Goal: Task Accomplishment & Management: Manage account settings

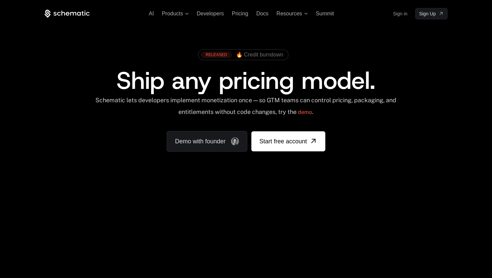
click at [399, 12] on link "Sign in" at bounding box center [400, 13] width 14 height 11
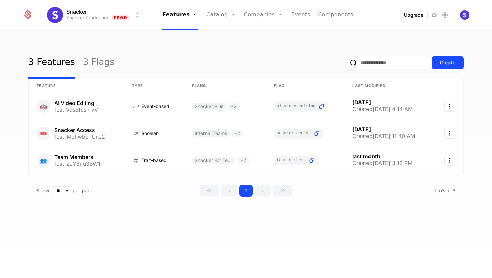
click at [224, 35] on link "Plans" at bounding box center [231, 32] width 34 height 5
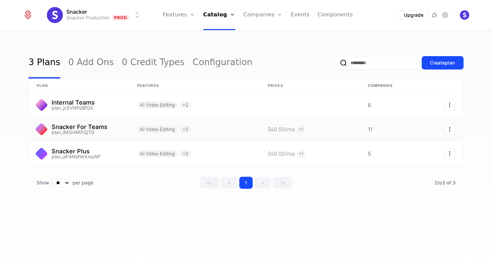
click at [86, 132] on link at bounding box center [79, 129] width 100 height 24
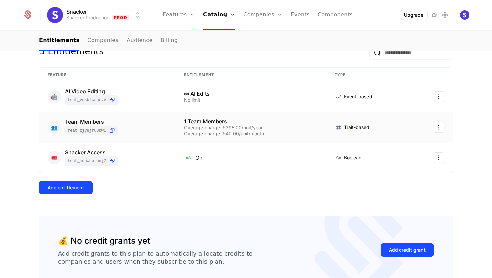
scroll to position [71, 0]
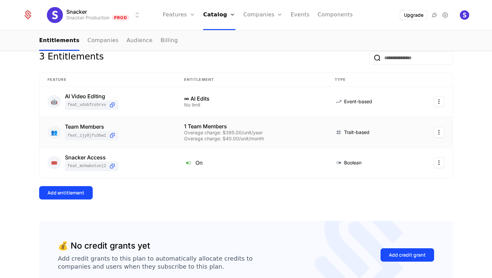
click at [198, 187] on div "Add entitlement" at bounding box center [245, 192] width 413 height 13
click at [430, 131] on div at bounding box center [431, 132] width 26 height 11
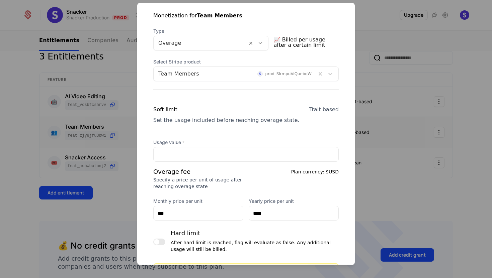
scroll to position [156, 0]
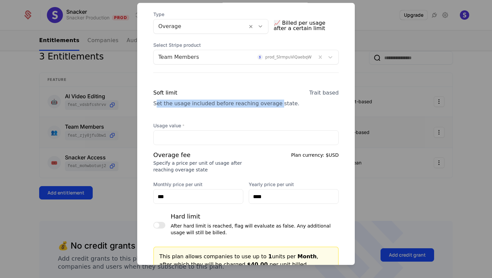
drag, startPoint x: 156, startPoint y: 104, endPoint x: 270, endPoint y: 104, distance: 114.4
click at [270, 104] on div "Set the usage included before reaching overage state." at bounding box center [226, 104] width 146 height 8
click at [245, 104] on div "Set the usage included before reaching overage state." at bounding box center [226, 104] width 146 height 8
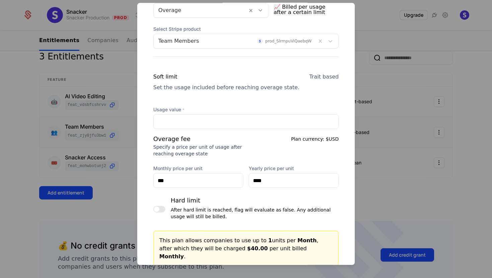
scroll to position [178, 0]
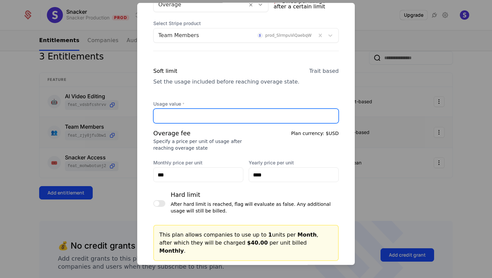
drag, startPoint x: 182, startPoint y: 116, endPoint x: 142, endPoint y: 115, distance: 39.8
click at [142, 115] on div "Monetization for Team Members Type Overage 📈 Billed per usage after a certain l…" at bounding box center [245, 134] width 217 height 355
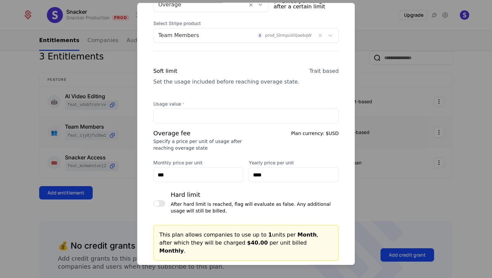
click at [211, 93] on div "Soft limit Set the usage included before reaching overage state. Trait based Us…" at bounding box center [245, 189] width 185 height 245
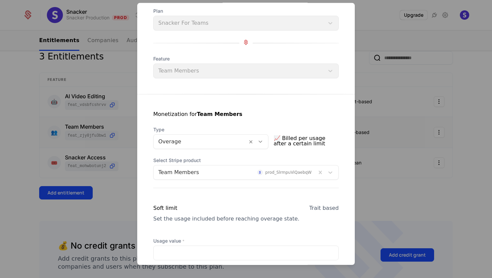
scroll to position [63, 0]
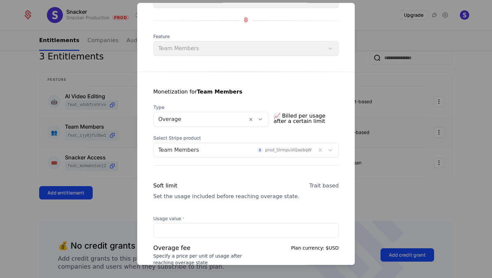
click at [263, 118] on icon at bounding box center [260, 119] width 6 height 6
click at [279, 94] on div "Monetization for Team Members" at bounding box center [245, 96] width 185 height 16
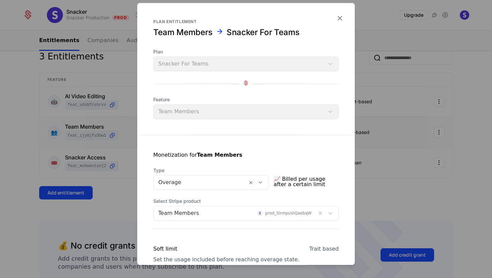
click at [339, 15] on icon "button" at bounding box center [339, 18] width 9 height 9
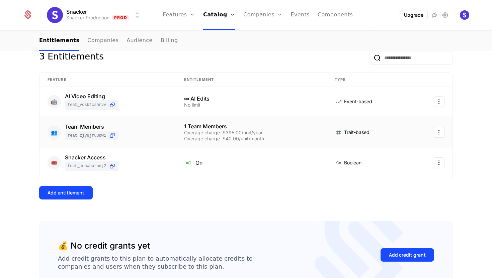
click at [107, 16] on html "Snacker Snacker Production Prod Features Features Flags Catalog Plans Add Ons C…" at bounding box center [246, 139] width 492 height 278
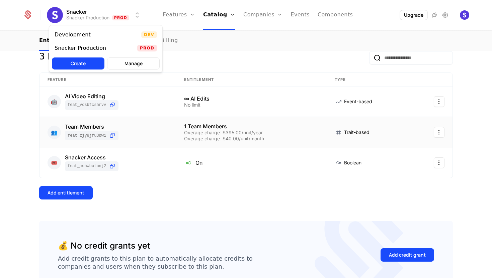
click at [119, 37] on div "Development Dev" at bounding box center [105, 34] width 113 height 13
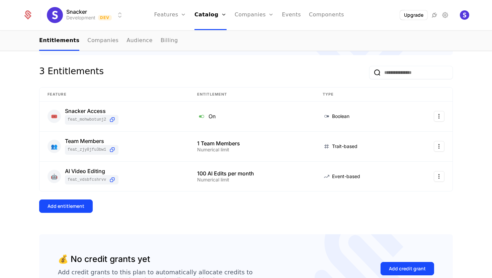
scroll to position [108, 0]
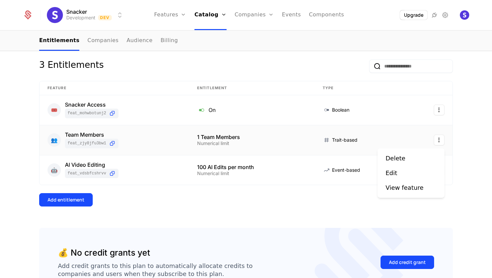
click at [438, 138] on html "Snacker Development Dev Features Features Flags Catalog Plans Add Ons Credits C…" at bounding box center [246, 139] width 492 height 278
click at [392, 172] on div "Edit" at bounding box center [391, 173] width 12 height 9
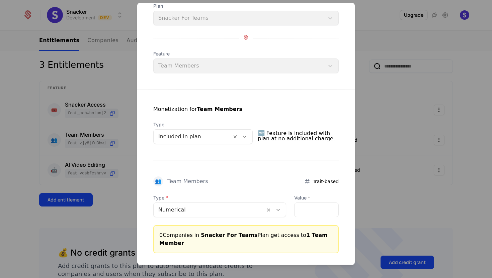
scroll to position [82, 0]
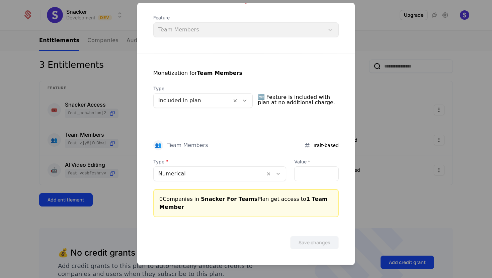
click at [179, 101] on div at bounding box center [192, 100] width 69 height 9
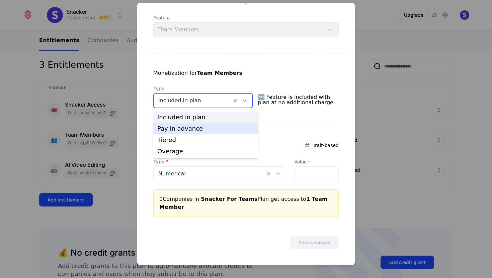
click at [285, 115] on div "Monetization for Team Members Type Pay in advance, 2 of 4. 4 results available.…" at bounding box center [245, 135] width 217 height 164
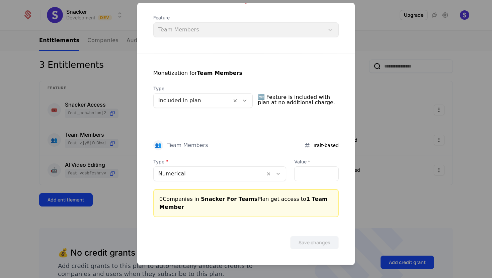
scroll to position [0, 0]
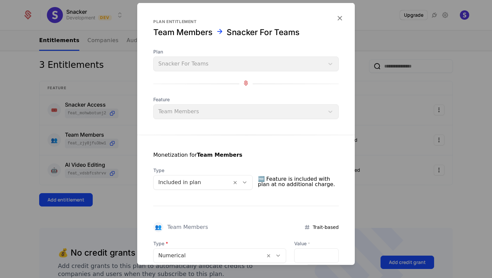
click at [337, 19] on icon "button" at bounding box center [339, 18] width 9 height 9
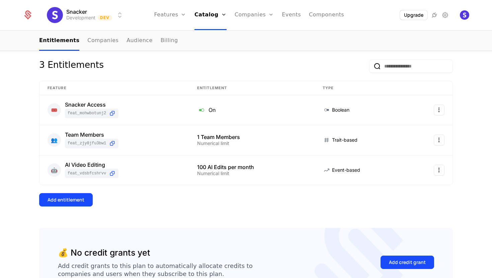
click at [91, 15] on html "Snacker Development Dev Features Features Flags Catalog Plans Add Ons Credits C…" at bounding box center [246, 139] width 492 height 278
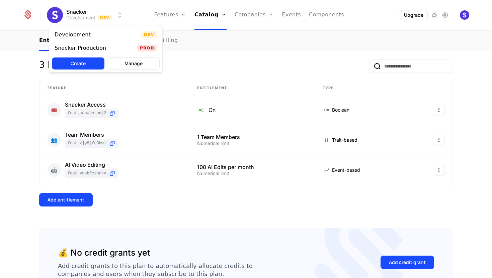
click at [105, 45] on div "Snacker Production" at bounding box center [83, 48] width 57 height 7
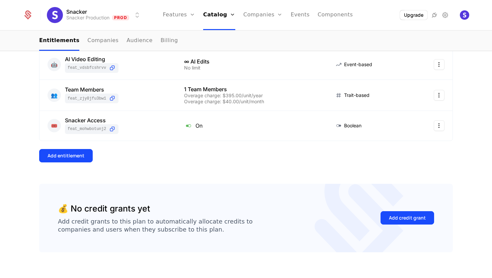
scroll to position [63, 0]
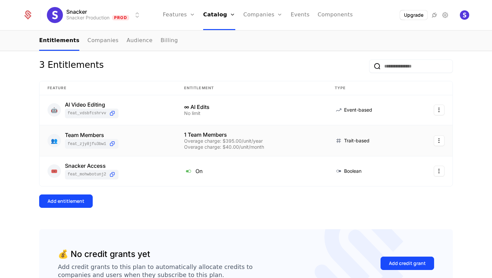
click at [96, 135] on div "Team Members" at bounding box center [92, 134] width 54 height 5
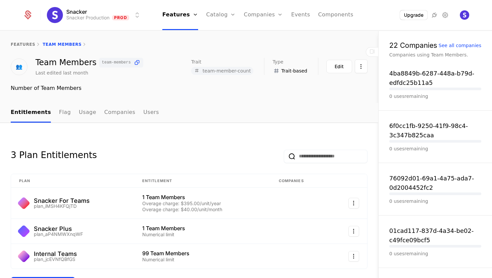
click at [22, 44] on link "features" at bounding box center [23, 44] width 25 height 5
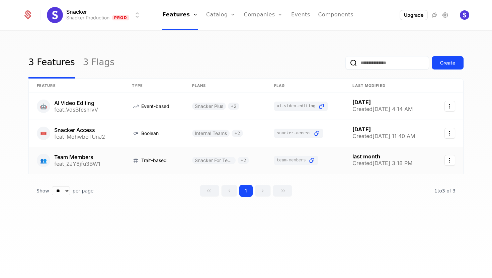
click at [448, 161] on icon "Select action" at bounding box center [449, 160] width 11 height 11
click at [83, 154] on html "Snacker Snacker Production Prod Features Features Flags Catalog Plans Add Ons C…" at bounding box center [246, 139] width 492 height 278
click at [83, 156] on link at bounding box center [76, 160] width 95 height 27
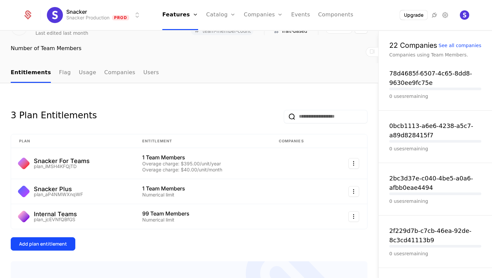
scroll to position [55, 0]
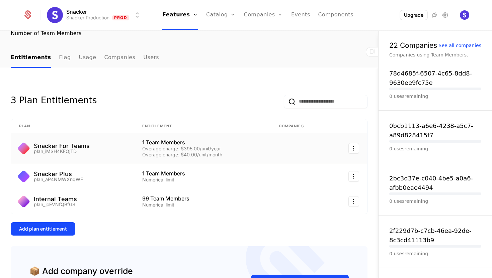
click at [68, 145] on div "Snacker For Teams" at bounding box center [62, 146] width 56 height 6
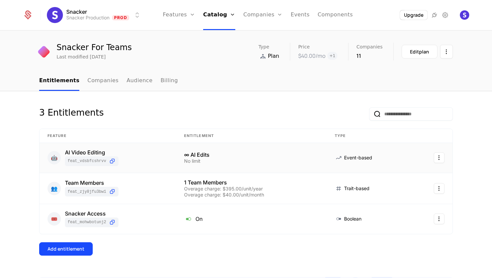
scroll to position [16, 0]
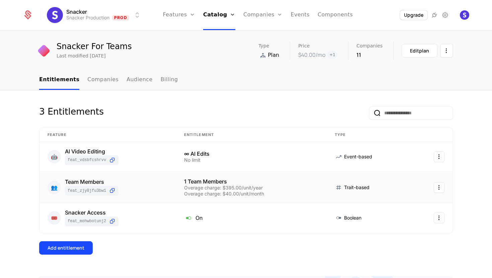
click at [74, 182] on div "Team Members" at bounding box center [92, 181] width 54 height 5
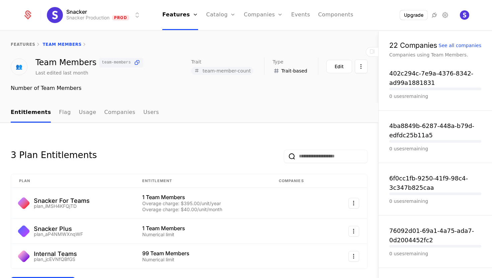
click at [21, 46] on link "features" at bounding box center [23, 44] width 25 height 5
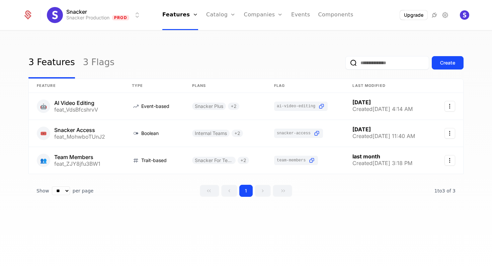
click at [223, 18] on link "Catalog" at bounding box center [221, 15] width 30 height 30
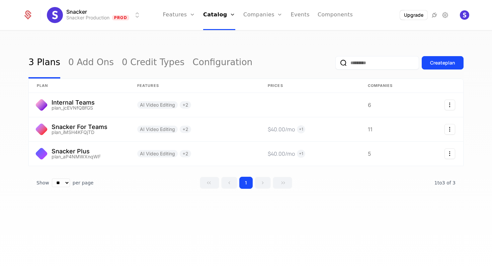
click at [223, 35] on link "Plans" at bounding box center [228, 32] width 34 height 5
click at [81, 127] on link at bounding box center [79, 129] width 100 height 24
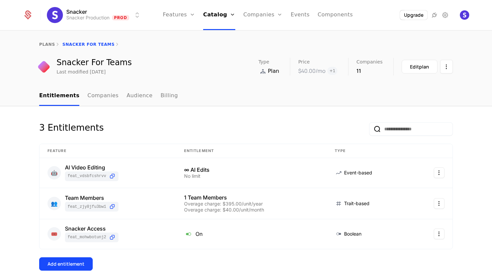
scroll to position [7, 0]
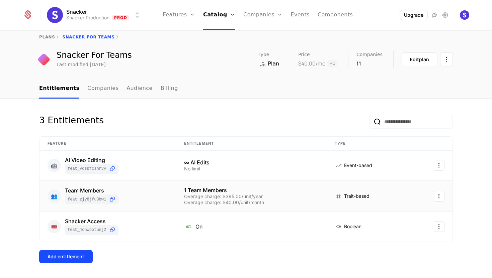
click at [92, 192] on div "Team Members" at bounding box center [92, 190] width 54 height 5
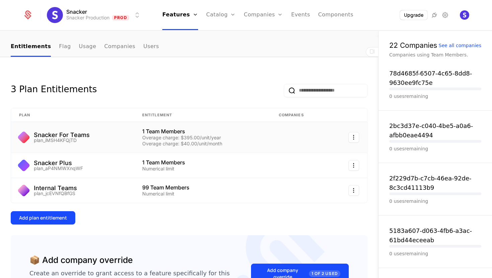
scroll to position [62, 0]
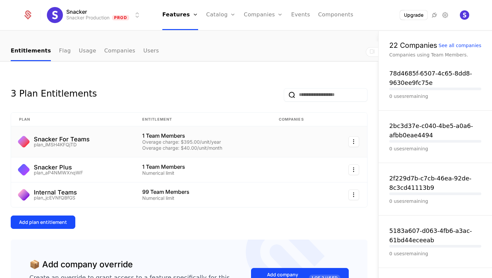
click at [162, 137] on div "1 Team Members" at bounding box center [202, 135] width 120 height 5
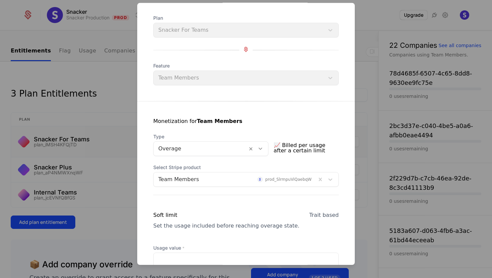
scroll to position [0, 0]
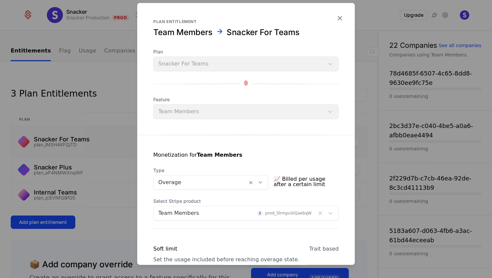
click at [339, 16] on icon "button" at bounding box center [339, 18] width 9 height 9
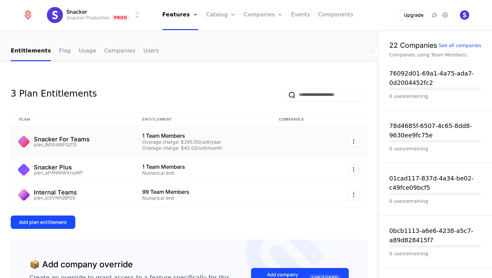
click at [84, 143] on div "plan_iMSH4KFQjTD" at bounding box center [62, 144] width 56 height 5
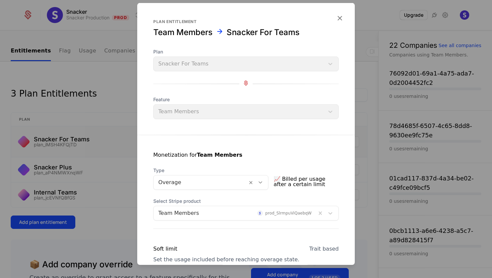
click at [339, 16] on icon "button" at bounding box center [339, 18] width 9 height 9
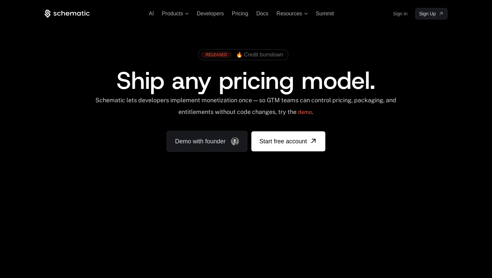
click at [403, 17] on link "Sign in" at bounding box center [400, 13] width 14 height 11
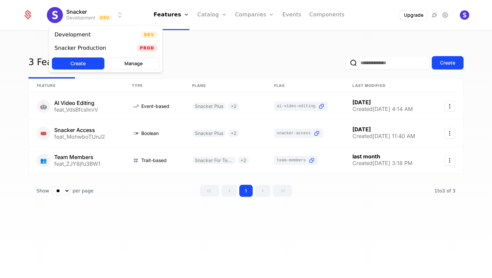
click at [98, 22] on html "Snacker Development Dev Features Features Flags Catalog Plans Add Ons Credits C…" at bounding box center [246, 139] width 492 height 278
click at [117, 43] on div "Snacker Production Prod" at bounding box center [105, 47] width 113 height 13
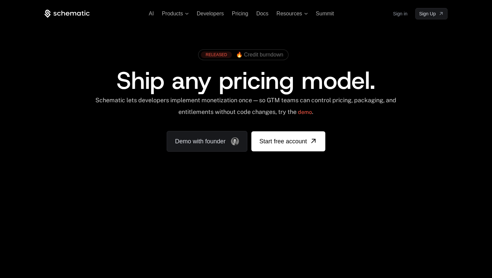
click at [405, 13] on link "Sign in" at bounding box center [400, 13] width 14 height 11
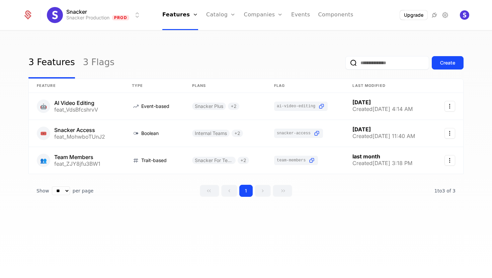
click at [220, 34] on link "Plans" at bounding box center [231, 32] width 34 height 5
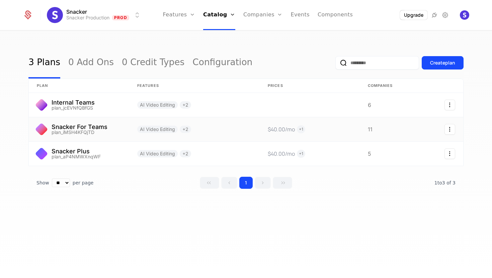
click at [97, 128] on link at bounding box center [79, 129] width 100 height 24
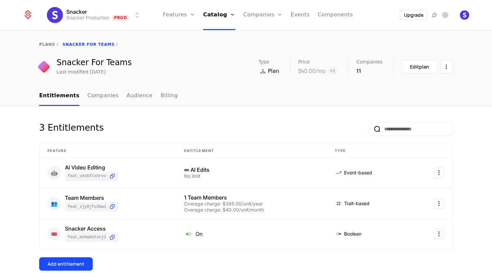
scroll to position [8, 0]
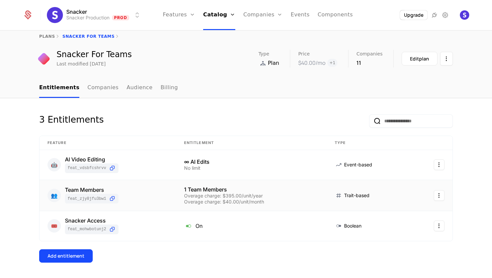
click at [151, 190] on div "👥 Team Members feat_ZJY8jfu3BW1" at bounding box center [107, 195] width 120 height 16
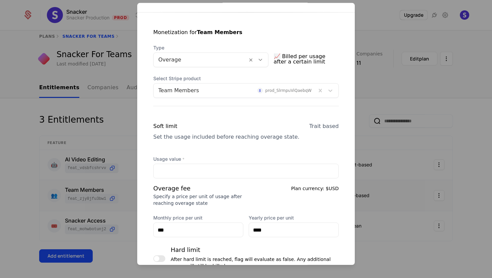
scroll to position [0, 0]
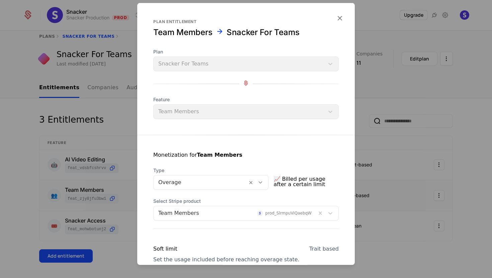
click at [339, 19] on icon "button" at bounding box center [339, 18] width 9 height 9
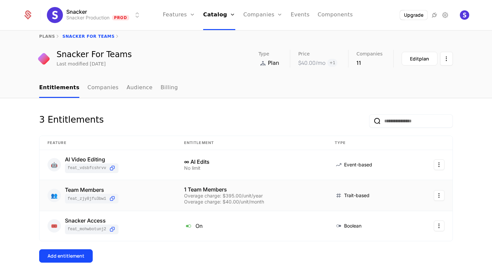
click at [300, 17] on link "Events" at bounding box center [299, 15] width 19 height 30
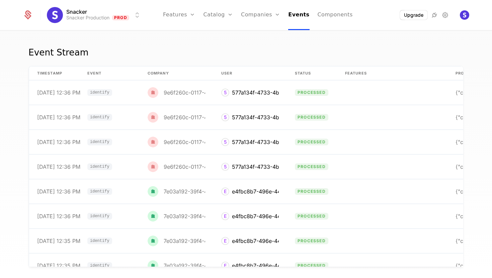
click at [319, 15] on link "Components" at bounding box center [334, 15] width 35 height 30
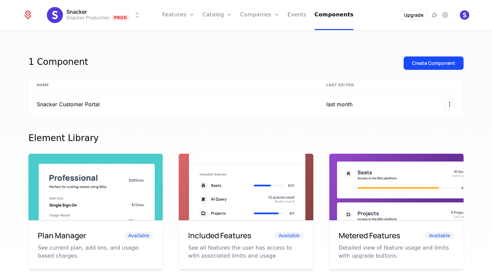
click at [256, 22] on link "Companies" at bounding box center [259, 15] width 39 height 30
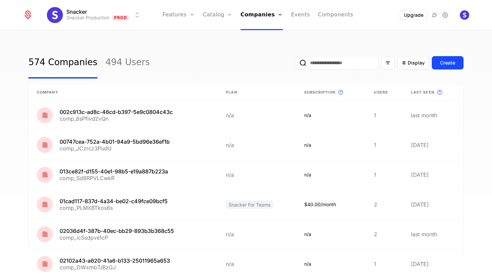
click at [187, 35] on link "Features" at bounding box center [186, 32] width 31 height 5
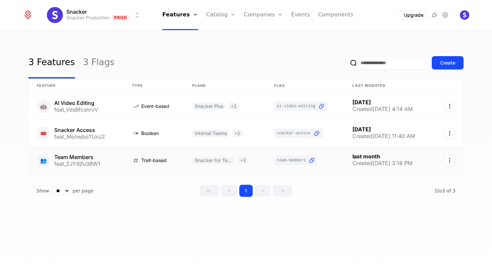
click at [82, 159] on link at bounding box center [76, 160] width 95 height 27
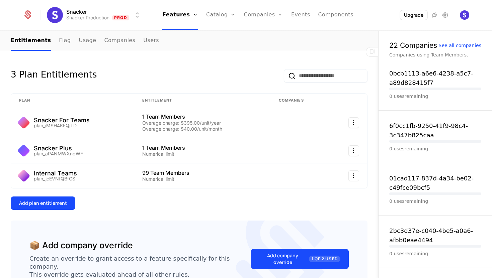
scroll to position [81, 0]
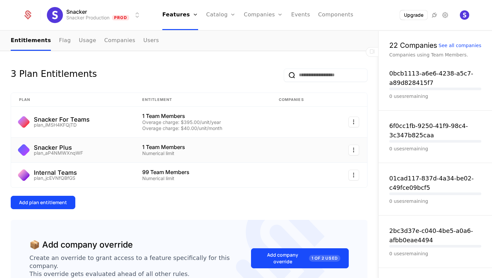
click at [119, 148] on div "Snacker Plus plan_aP4NMWXnqWF" at bounding box center [72, 150] width 107 height 11
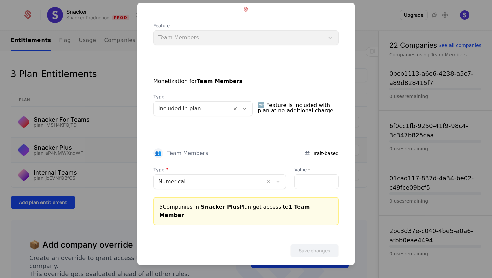
scroll to position [0, 0]
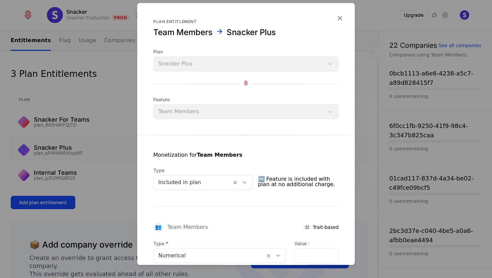
click at [340, 16] on icon "button" at bounding box center [339, 18] width 9 height 9
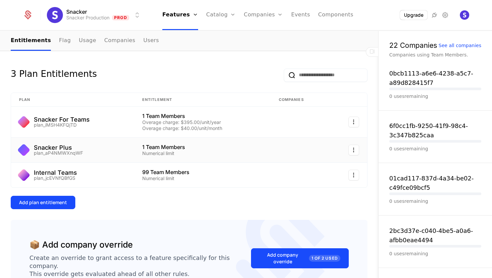
click at [114, 150] on div "Snacker Plus plan_aP4NMWXnqWF" at bounding box center [72, 150] width 107 height 11
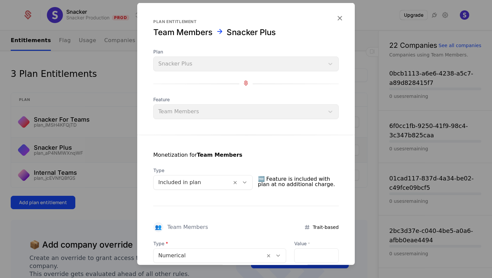
click at [341, 17] on icon "button" at bounding box center [339, 18] width 9 height 9
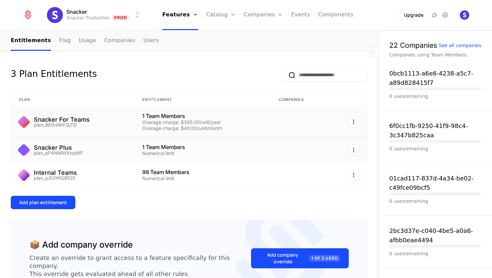
click at [117, 125] on div "Snacker For Teams plan_iMSH4KFQjTD" at bounding box center [72, 122] width 107 height 11
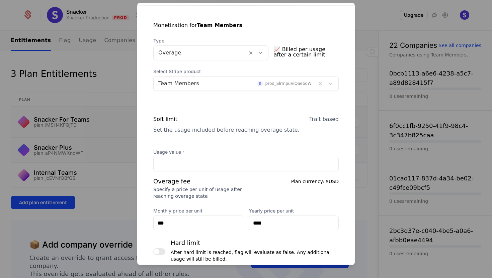
scroll to position [131, 0]
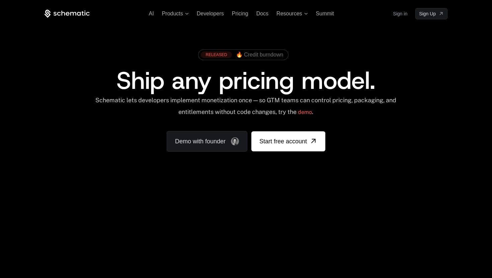
click at [399, 14] on link "Sign in" at bounding box center [400, 13] width 14 height 11
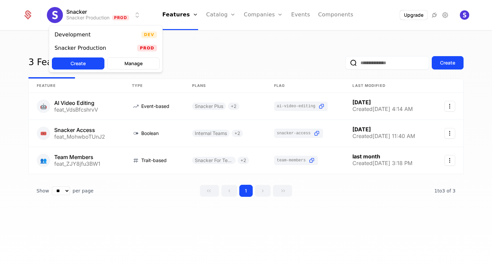
click at [99, 14] on html "Snacker Snacker Production Prod Features Features Flags Catalog Plans Add Ons C…" at bounding box center [246, 139] width 492 height 278
click at [99, 34] on div "Development Dev" at bounding box center [105, 34] width 113 height 13
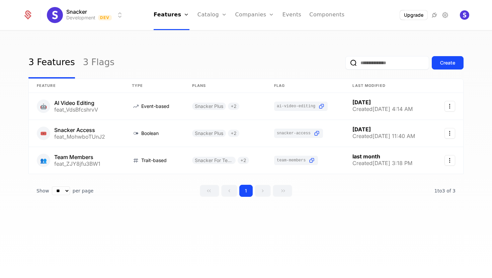
click at [207, 14] on link "Catalog" at bounding box center [212, 15] width 30 height 30
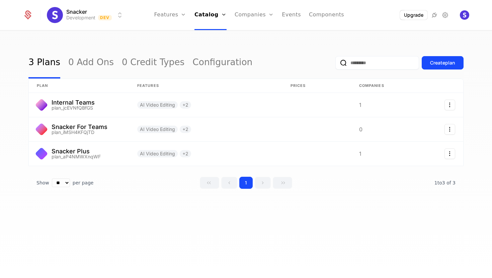
click at [209, 34] on link "Plans" at bounding box center [219, 32] width 34 height 5
click at [81, 106] on link at bounding box center [79, 105] width 100 height 24
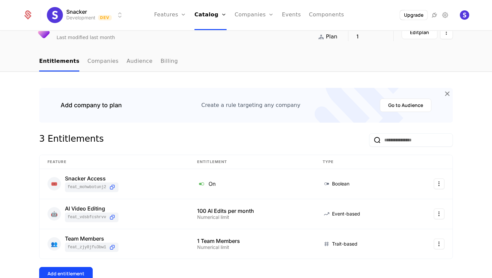
scroll to position [36, 0]
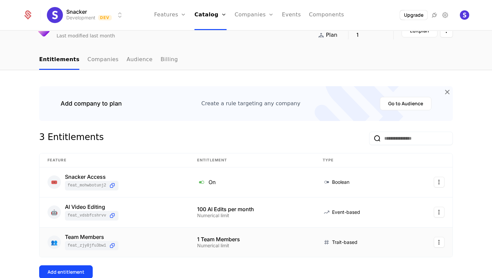
click at [97, 237] on div "Team Members" at bounding box center [92, 236] width 54 height 5
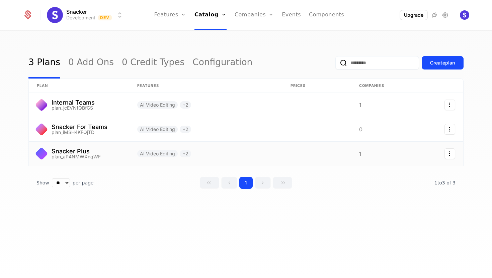
click at [105, 153] on link at bounding box center [79, 154] width 100 height 24
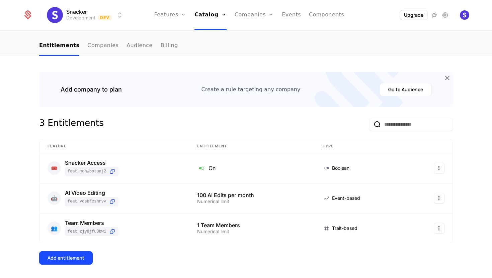
scroll to position [70, 0]
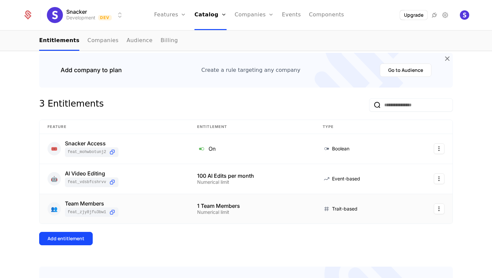
click at [151, 203] on div "👥 Team Members feat_ZJY8jfu3BW1" at bounding box center [113, 209] width 133 height 16
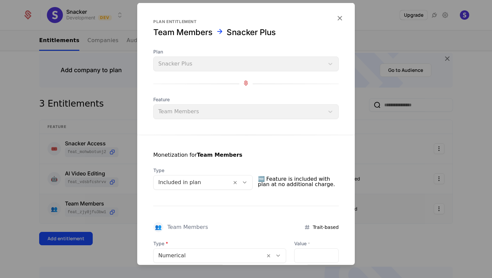
click at [339, 15] on icon "button" at bounding box center [339, 18] width 9 height 9
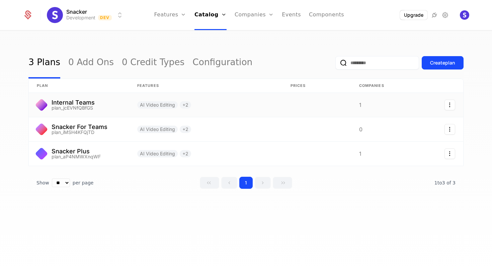
click at [108, 107] on link at bounding box center [79, 105] width 100 height 24
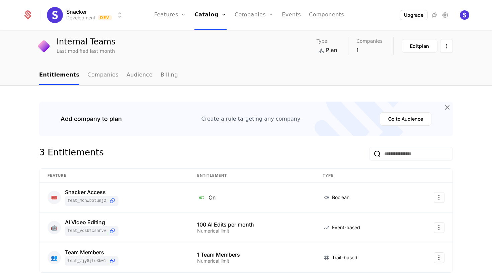
scroll to position [50, 0]
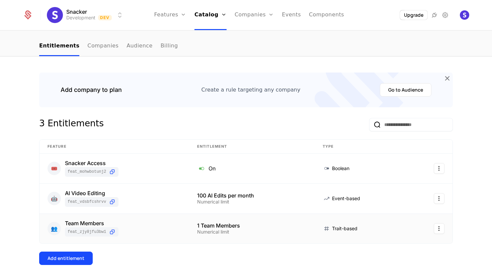
click at [148, 224] on div "👥 Team Members feat_ZJY8jfu3BW1" at bounding box center [113, 229] width 133 height 16
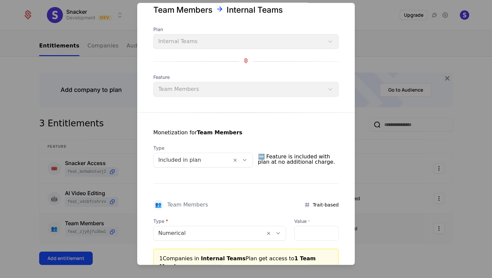
scroll to position [0, 0]
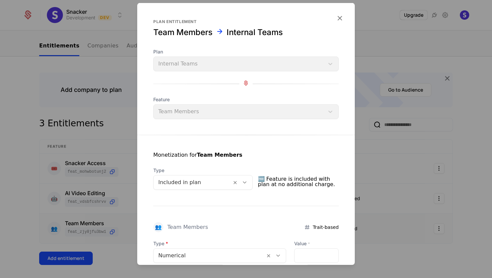
click at [342, 18] on icon "button" at bounding box center [339, 18] width 9 height 9
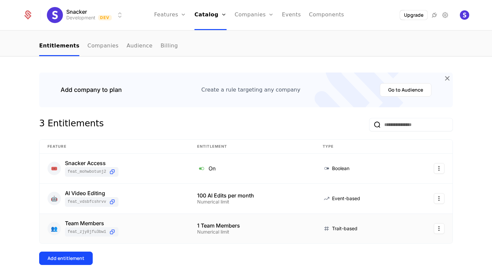
click at [213, 35] on link "Plans" at bounding box center [219, 32] width 34 height 5
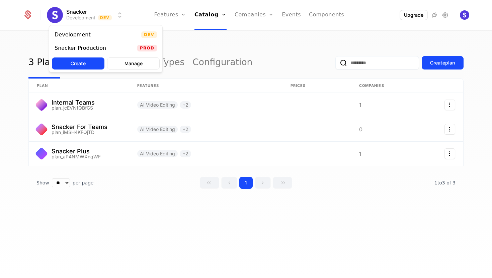
click at [109, 15] on html "Snacker Development Dev Features Features Flags Catalog Plans Add Ons Credits C…" at bounding box center [246, 139] width 492 height 278
click at [109, 47] on div "Snacker Production Prod" at bounding box center [105, 47] width 113 height 13
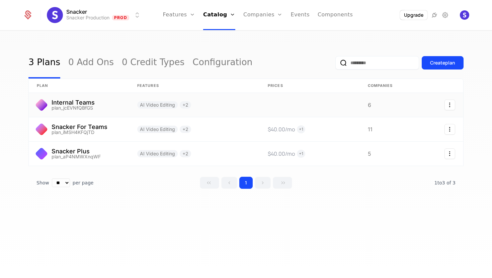
click at [116, 106] on link at bounding box center [79, 105] width 100 height 24
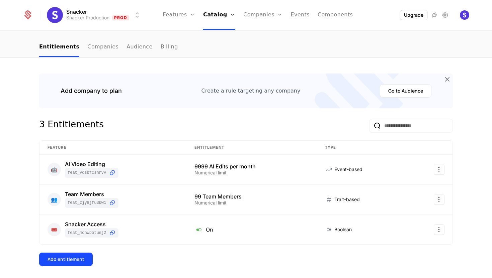
scroll to position [51, 0]
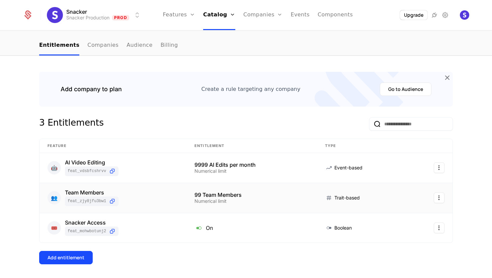
click at [155, 201] on div "👥 Team Members feat_ZJY8jfu3BW1" at bounding box center [112, 198] width 131 height 16
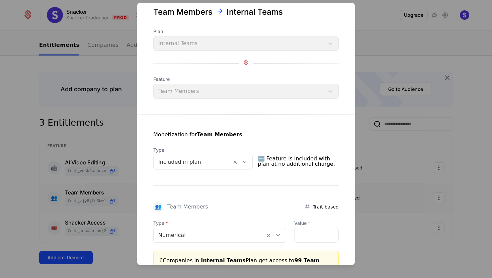
scroll to position [0, 0]
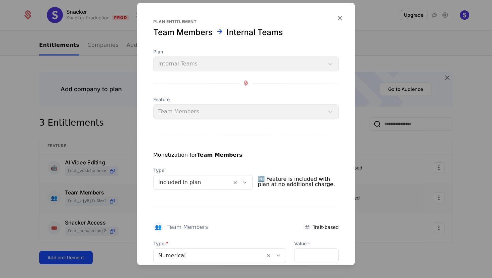
click at [343, 13] on form "Plan entitlement Team Members Internal Teams Plan Internal Teams Feature Team M…" at bounding box center [245, 175] width 217 height 344
click at [342, 19] on icon "button" at bounding box center [339, 18] width 9 height 9
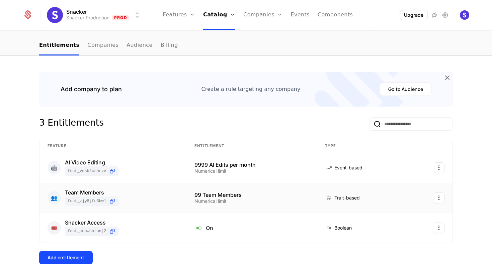
click at [221, 31] on div "Plans Add Ons Credits Configuration" at bounding box center [228, 49] width 51 height 54
click at [221, 35] on link "Plans" at bounding box center [228, 32] width 34 height 5
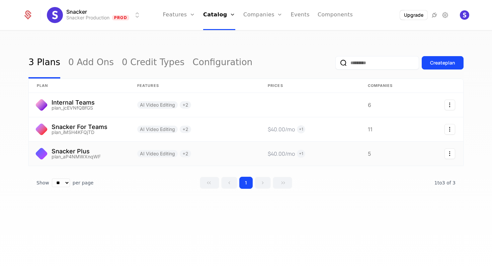
click at [113, 155] on link at bounding box center [79, 154] width 100 height 24
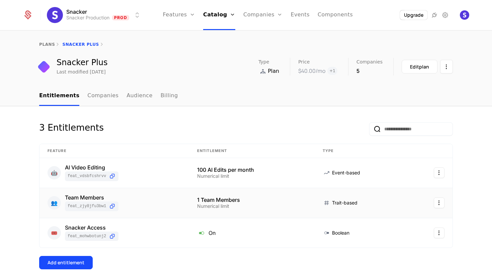
click at [147, 204] on div "👥 Team Members feat_ZJY8jfu3BW1" at bounding box center [113, 203] width 133 height 16
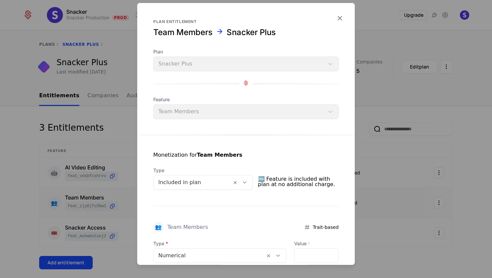
click at [340, 18] on icon "button" at bounding box center [339, 18] width 9 height 9
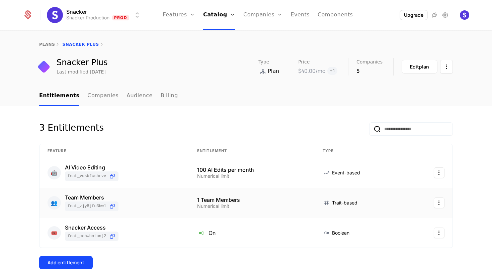
click at [224, 34] on link "Plans" at bounding box center [228, 32] width 34 height 5
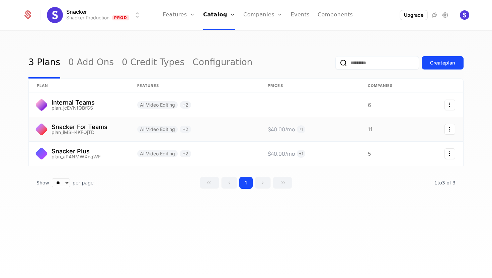
click at [109, 131] on link at bounding box center [79, 129] width 100 height 24
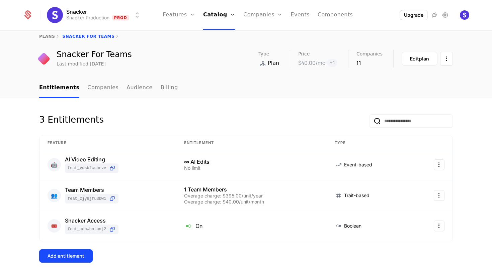
scroll to position [10, 0]
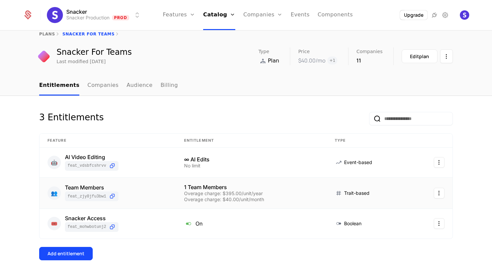
click at [95, 188] on div "Team Members" at bounding box center [92, 187] width 54 height 5
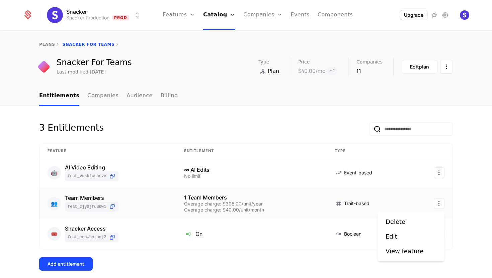
click at [442, 202] on html "Snacker Snacker Production Prod Features Features Flags Catalog Plans Add Ons C…" at bounding box center [246, 139] width 492 height 278
click at [391, 237] on div "Edit" at bounding box center [391, 236] width 12 height 9
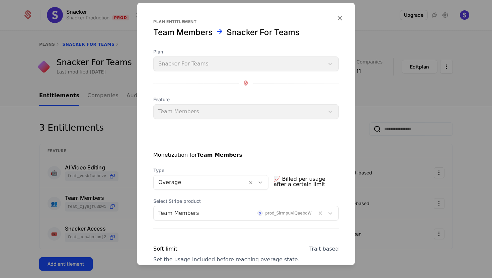
click at [337, 20] on icon "button" at bounding box center [339, 18] width 9 height 9
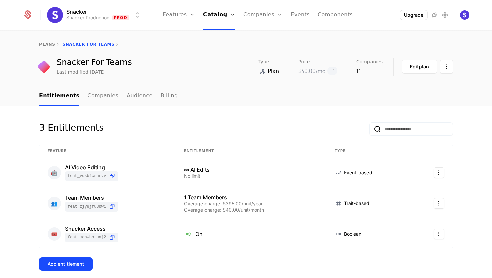
click at [444, 14] on icon at bounding box center [445, 15] width 8 height 8
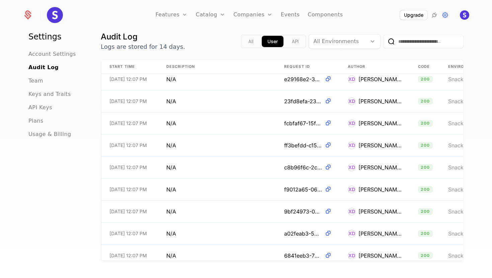
scroll to position [3159, 0]
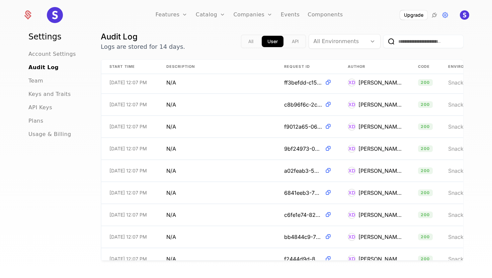
click at [334, 39] on div at bounding box center [337, 41] width 48 height 9
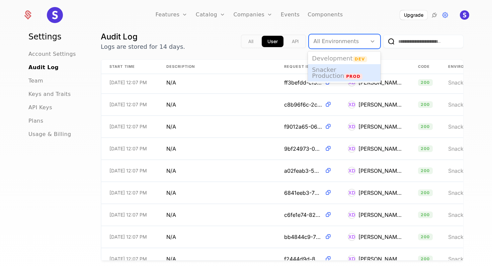
click at [329, 70] on span "Snacker Production" at bounding box center [328, 72] width 32 height 13
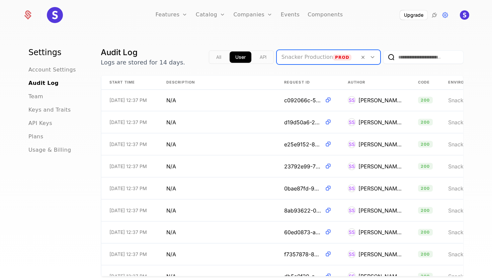
scroll to position [1155, 0]
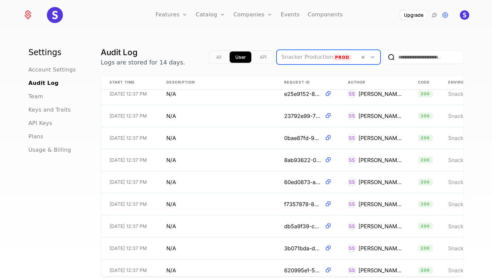
click at [216, 60] on button "All" at bounding box center [218, 57] width 16 height 11
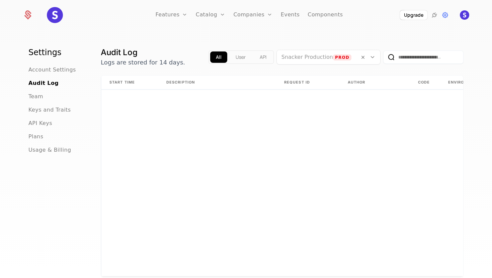
scroll to position [0, 0]
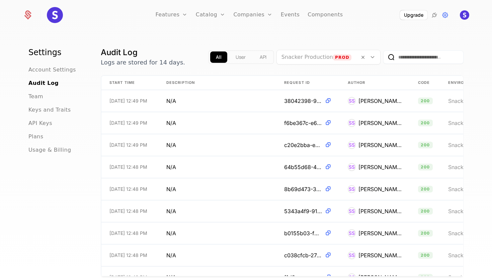
click at [235, 58] on button "User" at bounding box center [240, 57] width 21 height 11
click at [263, 58] on button "API" at bounding box center [263, 57] width 18 height 11
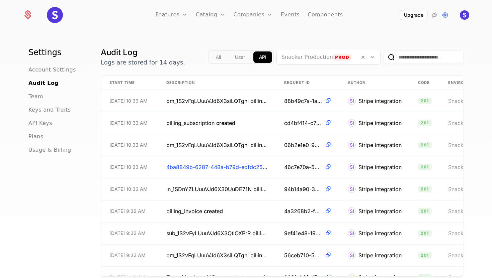
click at [237, 56] on button "User" at bounding box center [239, 57] width 21 height 11
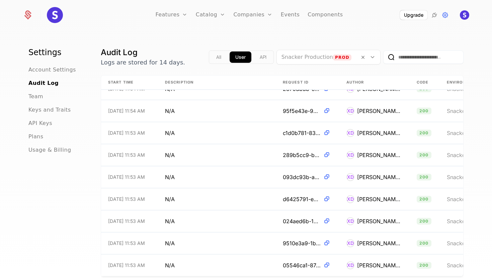
scroll to position [6634, 1]
click at [328, 109] on icon at bounding box center [326, 110] width 7 height 7
click at [303, 113] on span "5d68b142-9475-415c-b23f-525770b9bec3" at bounding box center [302, 111] width 38 height 8
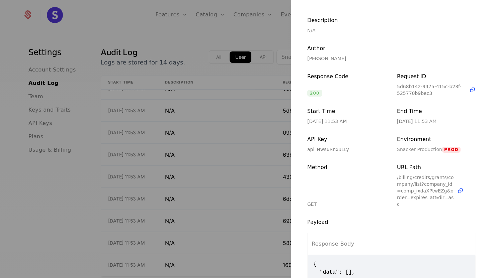
scroll to position [10, 0]
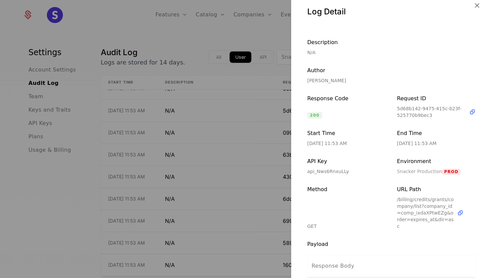
click at [478, 5] on icon "button" at bounding box center [476, 5] width 9 height 9
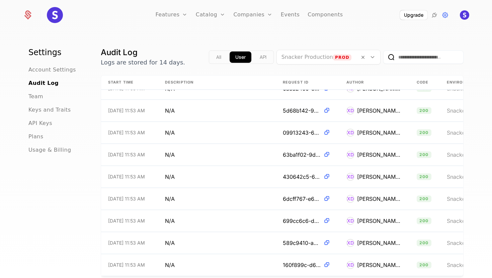
click at [405, 56] on input "email" at bounding box center [423, 57] width 80 height 13
type input "******"
click at [383, 59] on button "submit" at bounding box center [383, 59] width 0 height 0
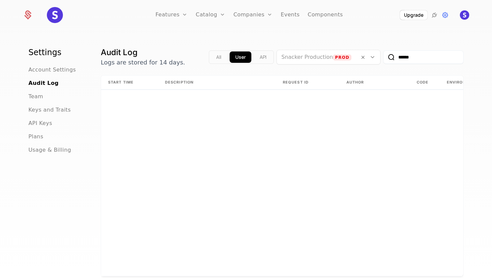
scroll to position [0, 1]
click at [407, 58] on input "******" at bounding box center [423, 57] width 80 height 13
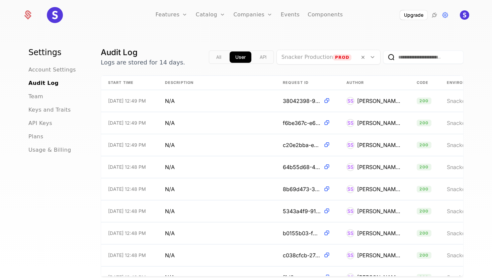
click at [221, 29] on div "Plans Add Ons Credits Configuration" at bounding box center [221, 49] width 51 height 54
click at [175, 14] on link "Features" at bounding box center [171, 15] width 32 height 30
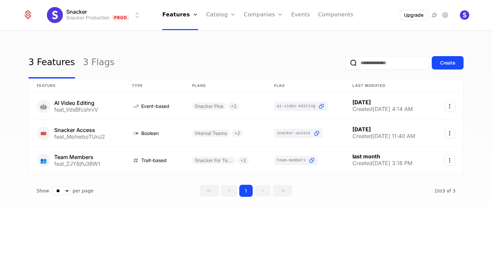
click at [85, 59] on link "3 Flags" at bounding box center [98, 62] width 31 height 31
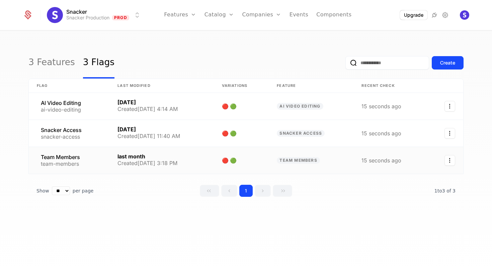
click at [227, 160] on link at bounding box center [241, 160] width 55 height 27
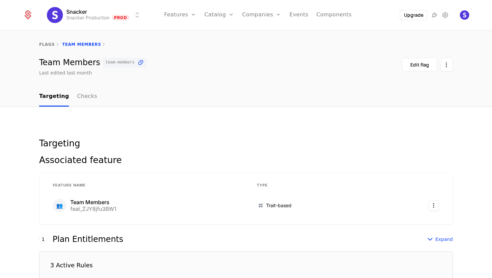
click at [85, 100] on link "Checks" at bounding box center [87, 97] width 20 height 20
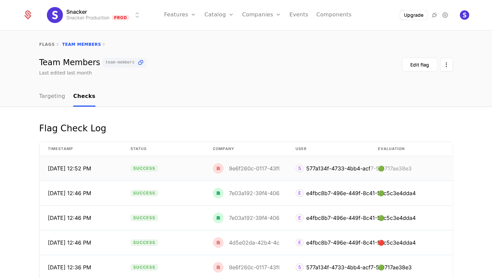
click at [299, 168] on div "5" at bounding box center [299, 169] width 8 height 8
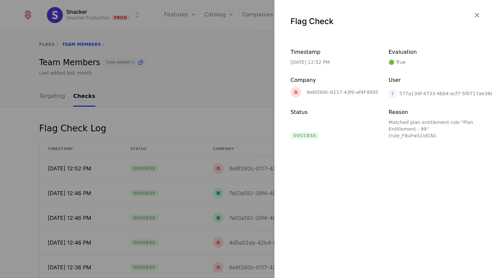
click at [475, 15] on icon "button" at bounding box center [476, 15] width 9 height 9
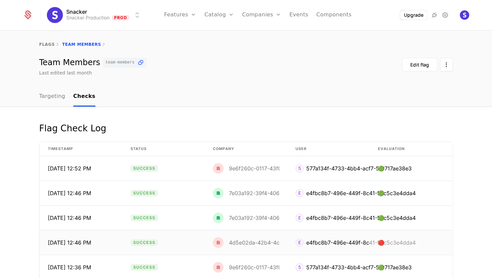
click at [301, 241] on div "E" at bounding box center [299, 243] width 8 height 8
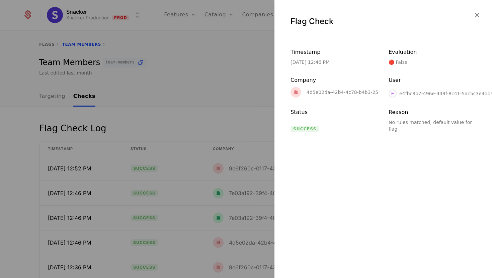
click at [474, 16] on icon "button" at bounding box center [476, 15] width 9 height 9
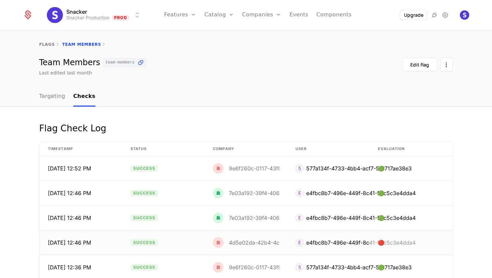
click at [241, 243] on div "4d5e02da-42b4-4c78-b4b3-253d4debaa9a" at bounding box center [285, 242] width 113 height 5
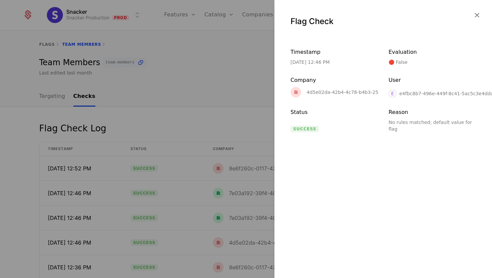
click at [319, 92] on div "4d5e02da-42b4-4c78-b4b3-253d4debaa9a" at bounding box center [356, 92] width 101 height 5
click at [408, 90] on div "e4fbc8b7-496e-449f-8c41-5ac5c3e4dda4" at bounding box center [447, 93] width 97 height 7
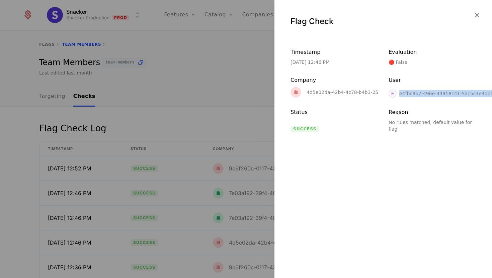
click at [408, 90] on div "e4fbc8b7-496e-449f-8c41-5ac5c3e4dda4" at bounding box center [447, 93] width 97 height 7
copy div "e4fbc8b7-496e-449f-8c41-5ac5c3e4dda4"
click at [476, 14] on icon "button" at bounding box center [476, 15] width 9 height 9
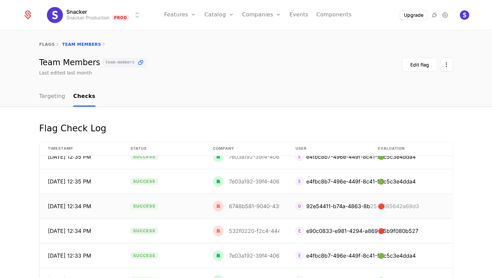
scroll to position [167, 0]
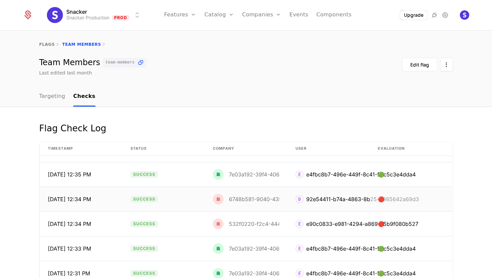
click at [249, 199] on div "6748b581-9040-4397-8154-fa8b18b25ba0" at bounding box center [284, 199] width 110 height 5
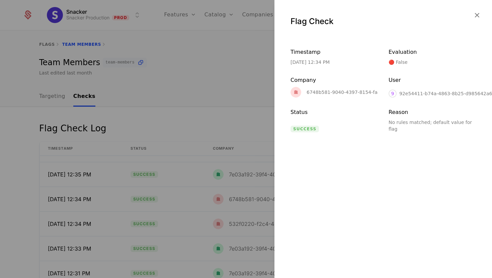
click at [413, 94] on div "92e54411-b74a-4863-8b25-d985642a69d3" at bounding box center [450, 93] width 102 height 7
copy div "92e54411-b74a-4863-8b25-d985642a69d3"
click at [475, 13] on icon "button" at bounding box center [476, 15] width 9 height 9
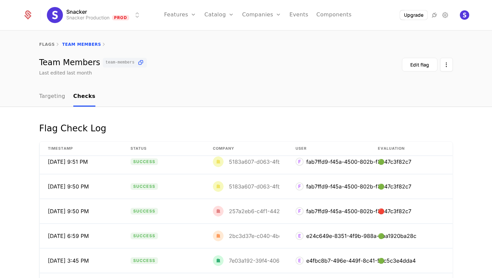
scroll to position [806, 0]
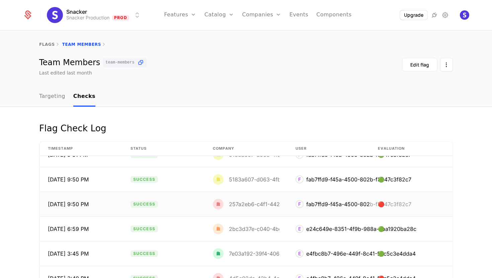
click at [391, 204] on td "🔴" at bounding box center [411, 204] width 83 height 24
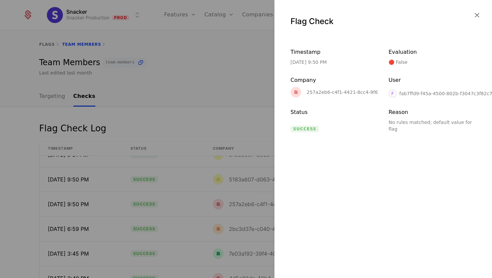
click at [411, 93] on div "fab7ffd9-f45a-4500-802b-f3047c3f82c7" at bounding box center [445, 93] width 93 height 7
copy div "fab7ffd9-f45a-4500-802b-f3047c3f82c7"
click at [222, 96] on div at bounding box center [246, 139] width 492 height 278
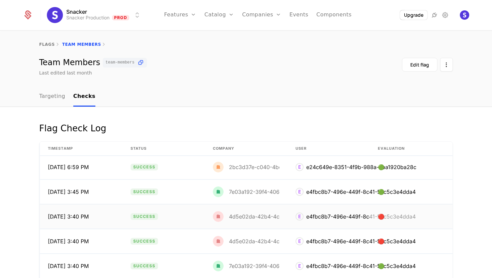
scroll to position [872, 0]
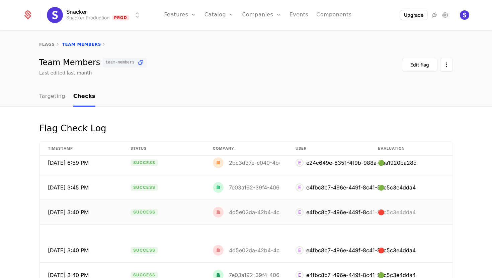
click at [326, 213] on div "e4fbc8b7-496e-449f-8c41-5ac5c3e4dda4" at bounding box center [360, 212] width 109 height 8
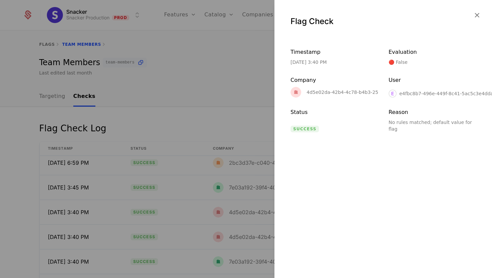
click at [411, 92] on div "e4fbc8b7-496e-449f-8c41-5ac5c3e4dda4" at bounding box center [447, 93] width 97 height 7
copy div "e4fbc8b7-496e-449f-8c41-5ac5c3e4dda4"
click at [475, 14] on icon "button" at bounding box center [476, 15] width 9 height 9
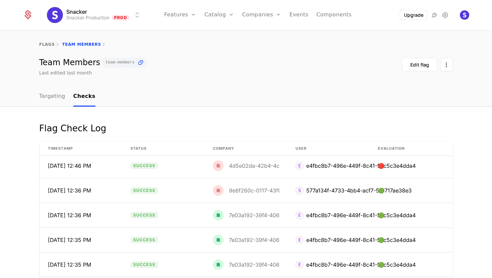
scroll to position [68, 0]
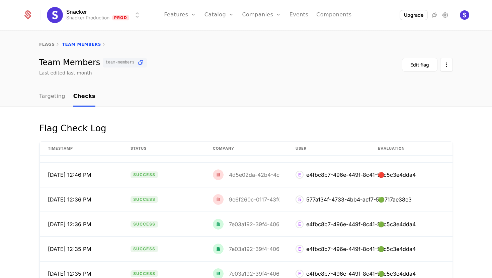
click at [52, 98] on link "Targeting" at bounding box center [52, 97] width 26 height 20
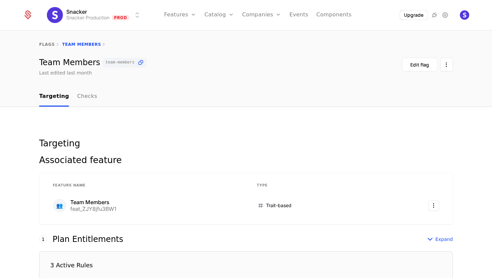
click at [86, 98] on link "Checks" at bounding box center [87, 97] width 20 height 20
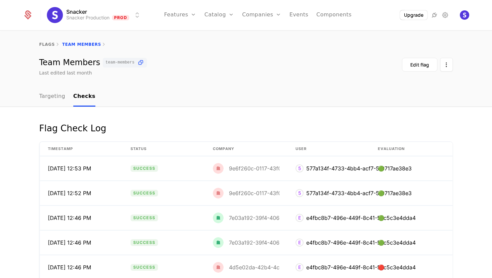
click at [49, 43] on link "flags" at bounding box center [47, 44] width 16 height 5
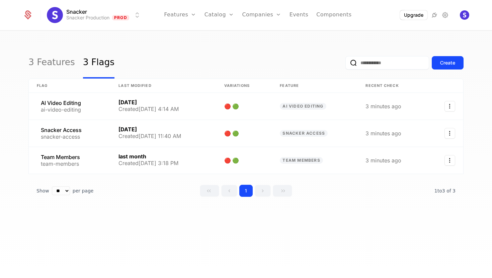
click at [216, 34] on link "Plans" at bounding box center [229, 32] width 34 height 5
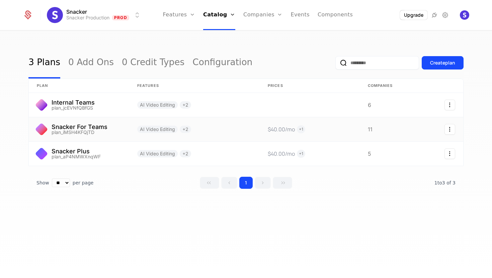
click at [82, 132] on link at bounding box center [79, 129] width 100 height 24
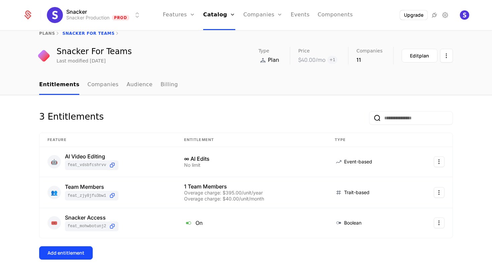
scroll to position [13, 0]
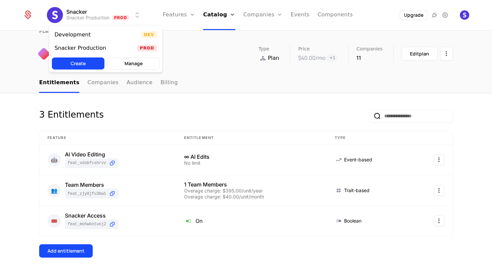
click at [104, 15] on html "Snacker Snacker Production Prod Features Features Flags Catalog Plans Add Ons C…" at bounding box center [246, 139] width 492 height 278
click at [95, 35] on div "Development Dev" at bounding box center [105, 34] width 113 height 13
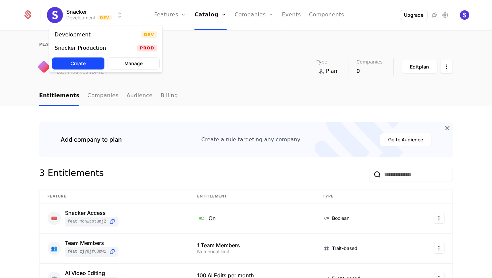
click at [83, 16] on html "Snacker Development Dev Features Features Flags Catalog Plans Add Ons Credits C…" at bounding box center [246, 139] width 492 height 278
click at [105, 48] on div "Snacker Production" at bounding box center [83, 48] width 57 height 7
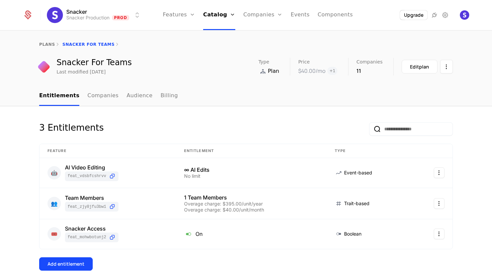
click at [43, 44] on link "plans" at bounding box center [47, 44] width 16 height 5
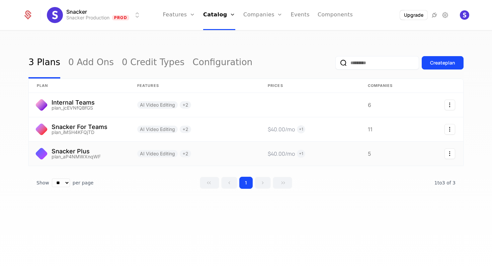
click at [106, 153] on link at bounding box center [79, 154] width 100 height 24
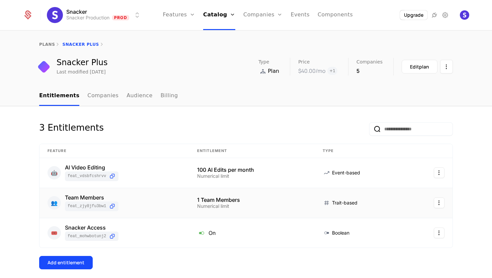
click at [98, 197] on div "Team Members" at bounding box center [92, 197] width 54 height 5
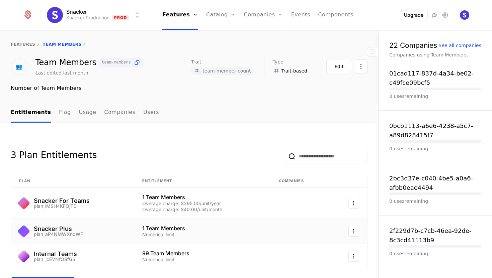
click at [103, 228] on div "Snacker Plus plan_aP4NMWXnqWF" at bounding box center [72, 231] width 107 height 11
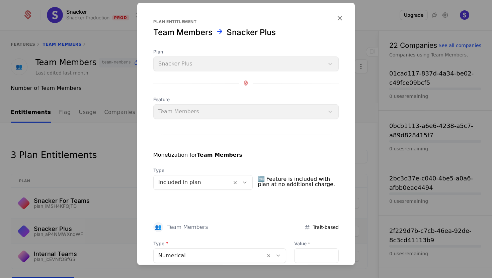
click at [339, 16] on icon "button" at bounding box center [339, 18] width 9 height 9
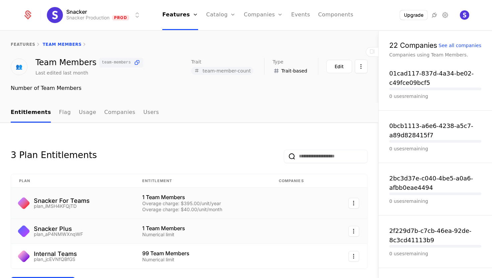
click at [112, 201] on div "Snacker For Teams plan_iMSH4KFQjTD" at bounding box center [72, 203] width 107 height 11
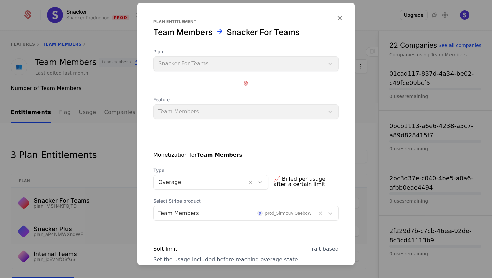
click at [341, 16] on icon "button" at bounding box center [339, 18] width 9 height 9
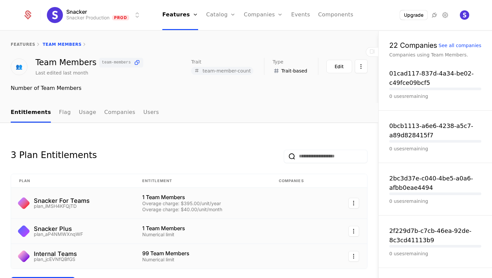
click at [110, 259] on div "Internal Teams plan_jcEVNfQBfGS" at bounding box center [72, 256] width 107 height 11
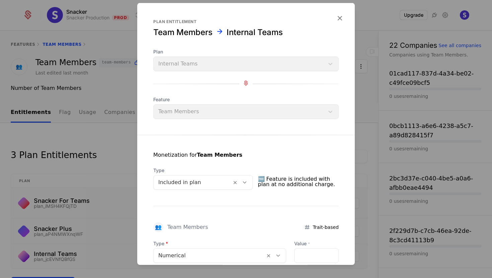
click at [339, 14] on icon "button" at bounding box center [339, 18] width 9 height 9
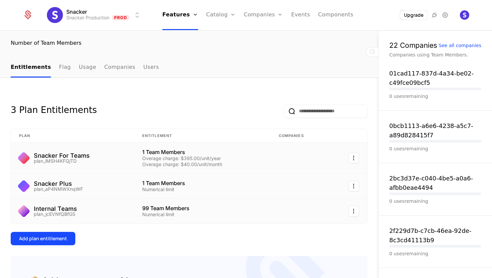
scroll to position [76, 0]
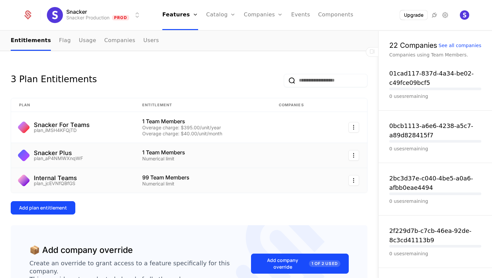
click at [119, 181] on div "Internal Teams plan_jcEVNfQBfGS" at bounding box center [72, 180] width 107 height 11
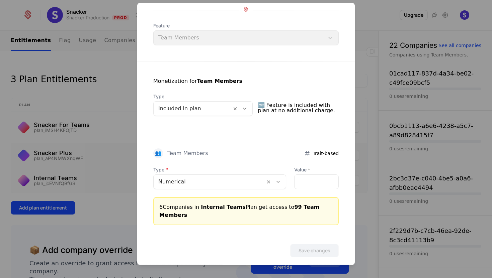
scroll to position [0, 0]
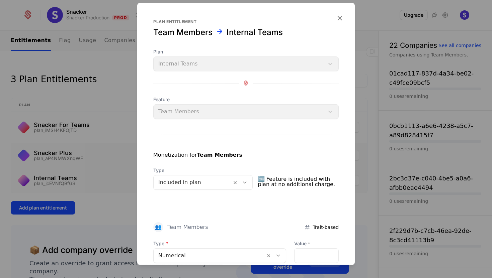
click at [340, 16] on icon "button" at bounding box center [339, 18] width 9 height 9
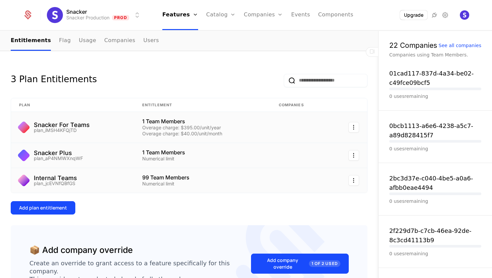
click at [107, 127] on div "Snacker For Teams plan_iMSH4KFQjTD" at bounding box center [72, 127] width 107 height 11
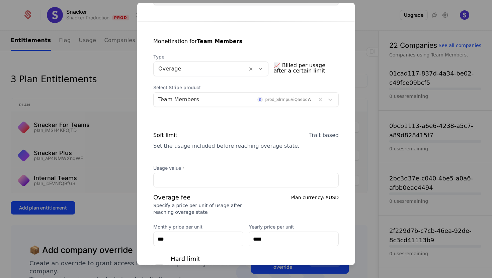
scroll to position [118, 0]
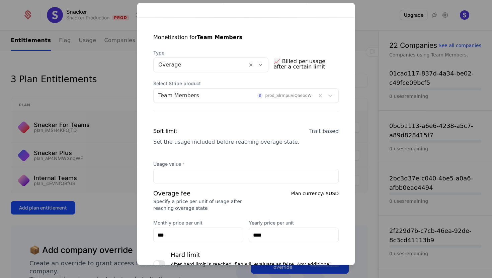
click at [192, 66] on div at bounding box center [200, 64] width 84 height 9
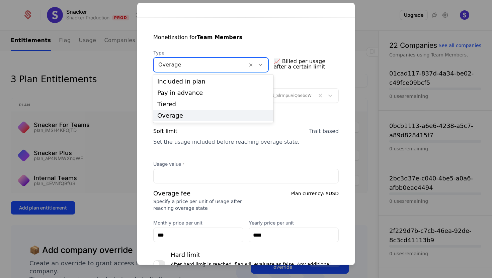
click at [223, 43] on div "Monetization for Team Members" at bounding box center [245, 41] width 185 height 16
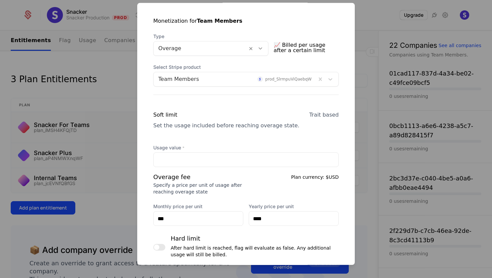
scroll to position [0, 0]
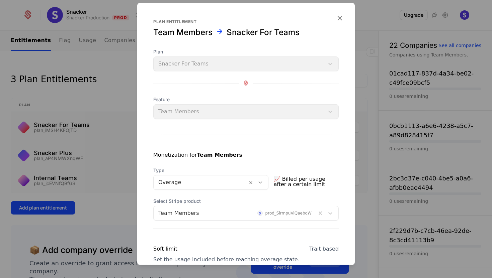
click at [338, 16] on icon "button" at bounding box center [339, 18] width 9 height 9
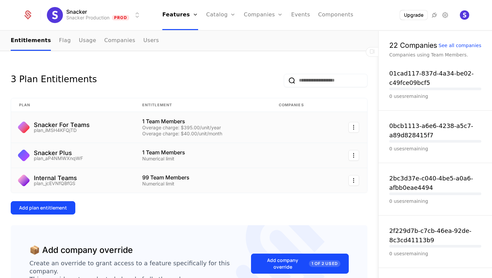
click at [221, 34] on link "Plans" at bounding box center [231, 32] width 34 height 5
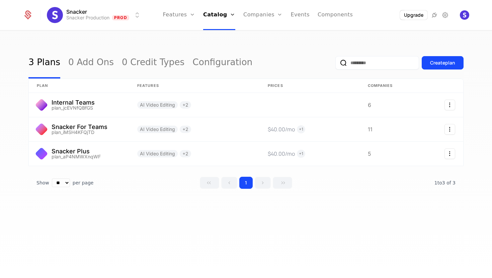
click at [182, 34] on link "Features" at bounding box center [186, 32] width 31 height 5
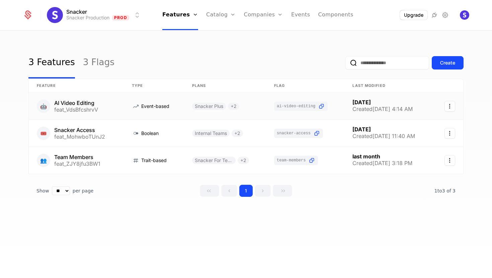
click at [113, 107] on link at bounding box center [76, 106] width 95 height 27
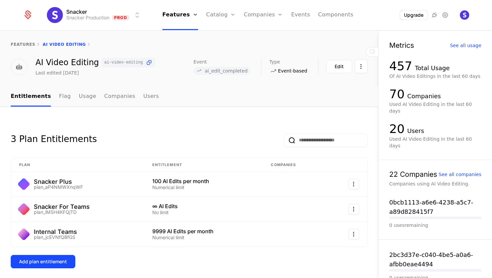
click at [458, 45] on div "See all usage" at bounding box center [465, 45] width 31 height 5
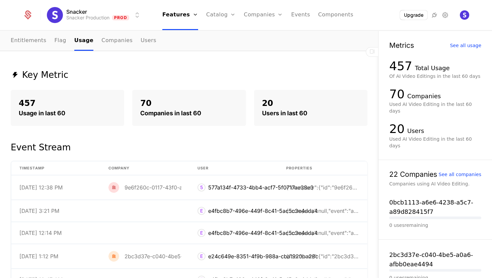
scroll to position [74, 0]
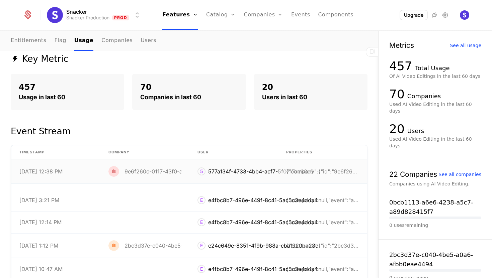
click at [220, 172] on div "577a134f-4733-4bb4-acf7-5f0717ae38e3" at bounding box center [260, 172] width 105 height 8
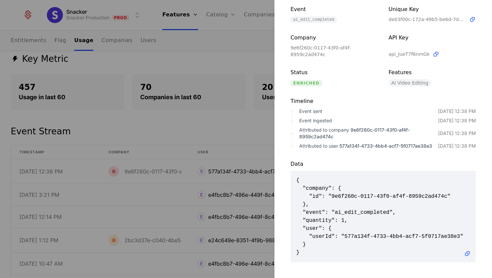
scroll to position [0, 0]
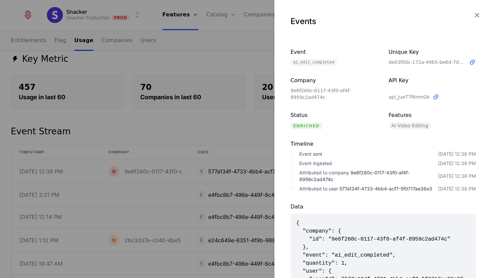
click at [476, 16] on icon "button" at bounding box center [476, 15] width 9 height 9
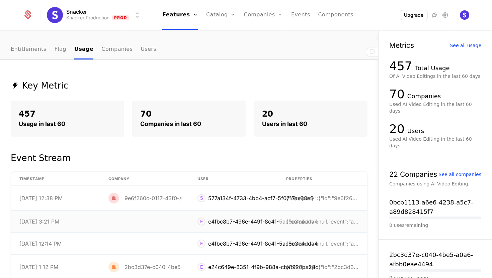
scroll to position [40, 0]
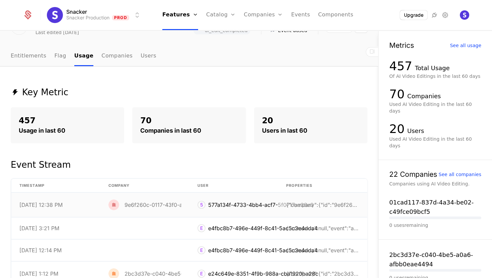
click at [206, 205] on div "5 577a134f-4733-4bb4-acf7-5f0717ae38e3" at bounding box center [255, 205] width 116 height 8
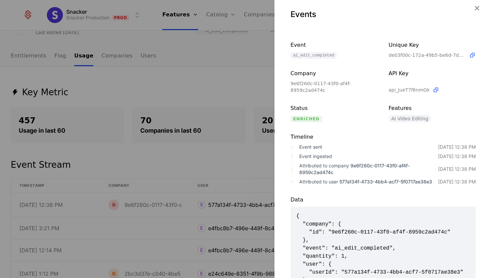
scroll to position [43, 0]
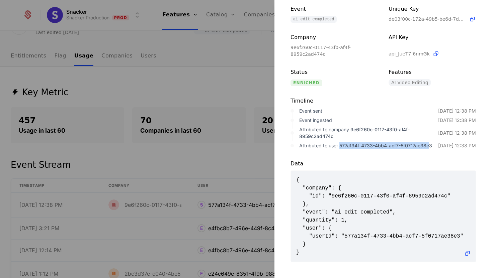
drag, startPoint x: 338, startPoint y: 147, endPoint x: 431, endPoint y: 146, distance: 92.3
click at [431, 146] on span "577a134f-4733-4bb4-acf7-5f0717ae38e3" at bounding box center [385, 146] width 93 height 6
click at [432, 146] on span "577a134f-4733-4bb4-acf7-5f0717ae38e3" at bounding box center [385, 146] width 93 height 6
drag, startPoint x: 432, startPoint y: 146, endPoint x: 340, endPoint y: 146, distance: 92.3
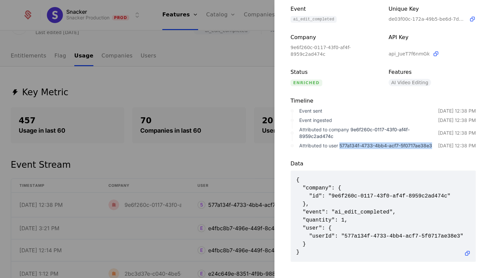
click at [340, 146] on span "577a134f-4733-4bb4-acf7-5f0717ae38e3" at bounding box center [385, 146] width 93 height 6
copy span "577a134f-4733-4bb4-acf7-5f0717ae38e3"
click at [356, 138] on div "Attributed to company 9e6f260c-0117-43f0-af4f-8959c2ad474c" at bounding box center [368, 132] width 139 height 13
click at [223, 96] on div at bounding box center [246, 139] width 492 height 278
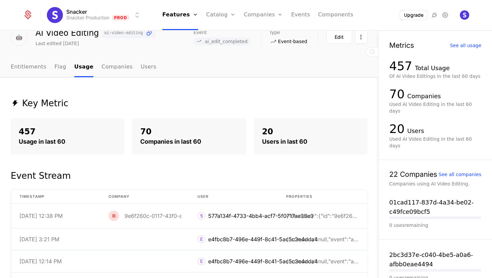
scroll to position [0, 0]
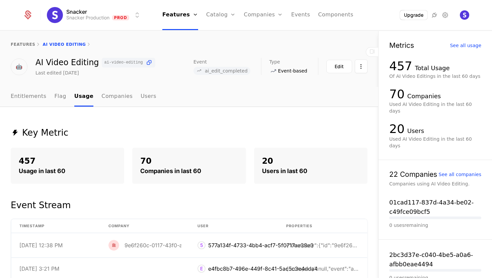
click at [204, 112] on div "Key Metric 457 Usage in last 60 70 Companies in last 60 20 Users in last 60 Eve…" at bounding box center [189, 279] width 378 height 345
click at [140, 94] on link "Users" at bounding box center [148, 97] width 16 height 20
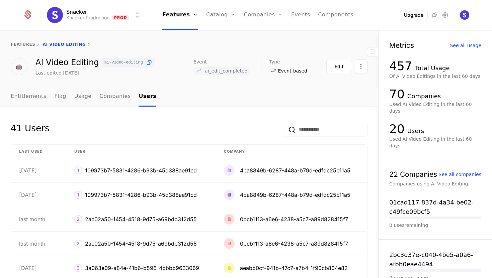
click at [32, 151] on th "Last Used" at bounding box center [38, 152] width 55 height 14
click at [29, 101] on link "Entitlements" at bounding box center [29, 97] width 36 height 20
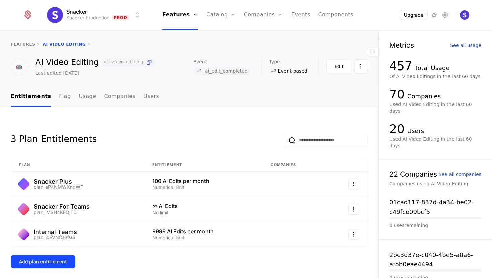
click at [202, 112] on div "3 Plan Entitlements Plan Entitlement Companies Snacker Plus plan_aP4NMWXnqWF 10…" at bounding box center [189, 250] width 378 height 287
click at [22, 42] on div "features" at bounding box center [23, 44] width 25 height 5
click at [22, 44] on link "features" at bounding box center [23, 44] width 25 height 5
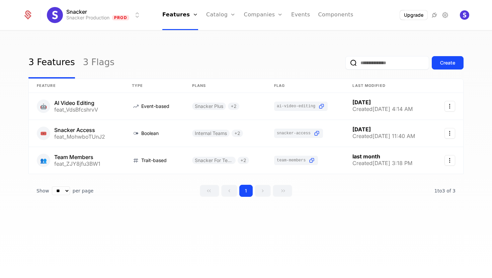
click at [193, 50] on div "3 Features 3 Flags Create" at bounding box center [245, 62] width 435 height 31
click at [84, 157] on link at bounding box center [76, 160] width 95 height 27
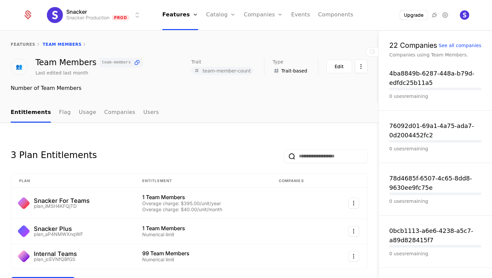
click at [180, 101] on div "features Team Members 👥 Team Members team-members Last edited last month Trait …" at bounding box center [189, 67] width 378 height 72
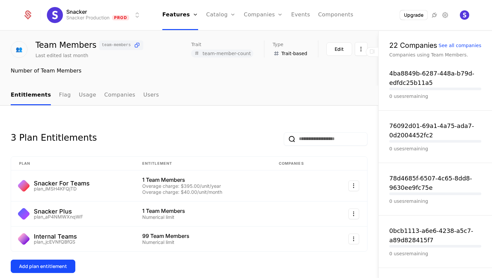
scroll to position [28, 0]
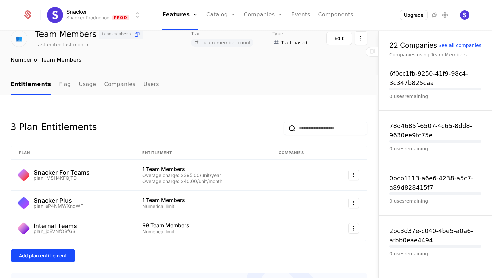
click at [266, 62] on div "Number of Team Members" at bounding box center [189, 60] width 357 height 8
click at [267, 84] on nav "Entitlements Flag Usage Companies Users" at bounding box center [189, 85] width 357 height 20
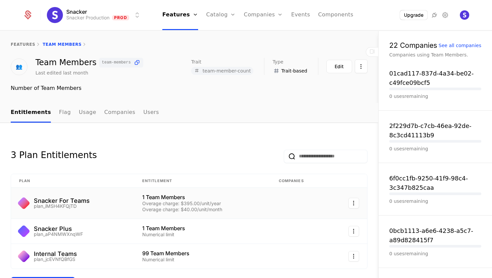
click at [92, 204] on div "Snacker For Teams plan_iMSH4KFQjTD" at bounding box center [72, 203] width 107 height 11
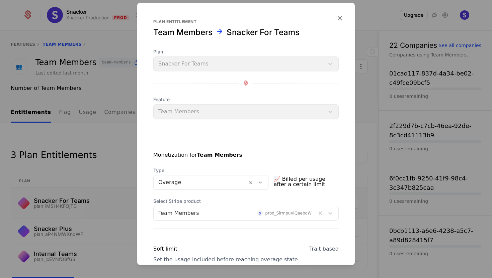
click at [339, 20] on icon "button" at bounding box center [339, 18] width 9 height 9
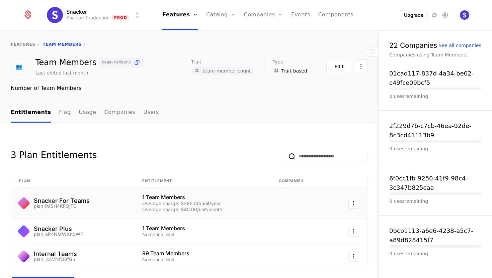
click at [371, 53] on icon at bounding box center [372, 51] width 8 height 8
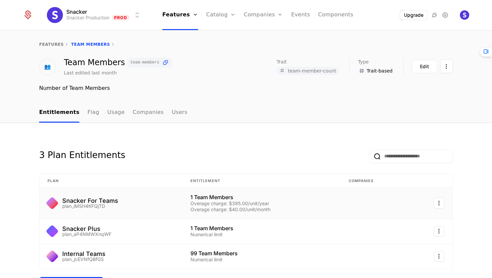
click at [205, 137] on div "3 Plan Entitlements Plan Entitlement Companies Snacker For Teams plan_iMSH4KFQj…" at bounding box center [246, 265] width 492 height 285
click at [52, 43] on link "features" at bounding box center [51, 44] width 25 height 5
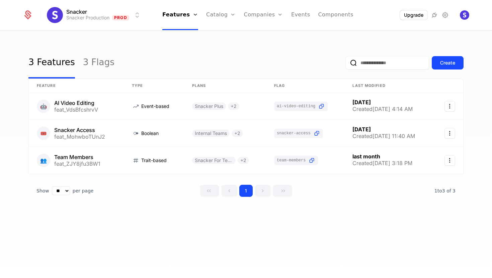
click at [184, 18] on link "Features" at bounding box center [180, 15] width 36 height 30
click at [219, 31] on div "Plans Add Ons Credits Configuration" at bounding box center [231, 49] width 51 height 54
click at [223, 35] on link "Plans" at bounding box center [231, 32] width 34 height 5
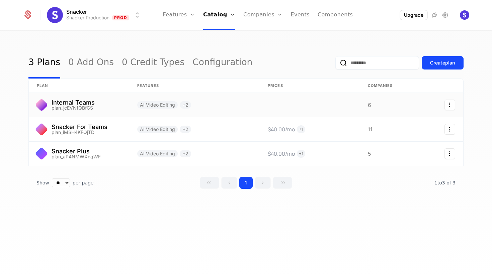
click at [81, 104] on link at bounding box center [79, 105] width 100 height 24
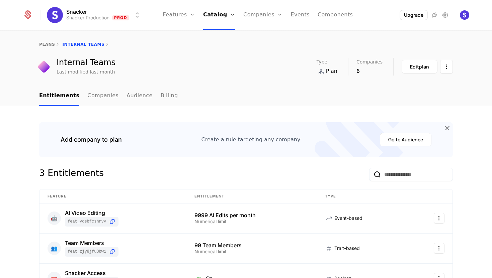
click at [101, 95] on link "Companies" at bounding box center [102, 96] width 31 height 20
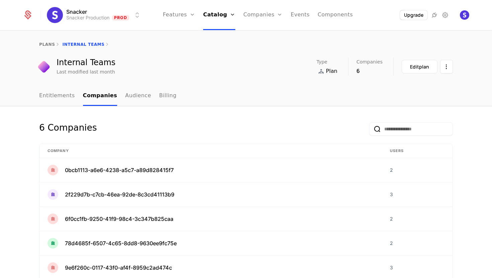
click at [128, 98] on link "Audience" at bounding box center [138, 96] width 26 height 20
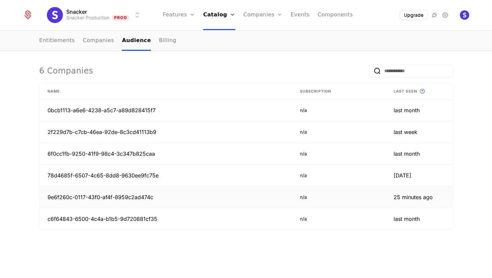
scroll to position [184, 0]
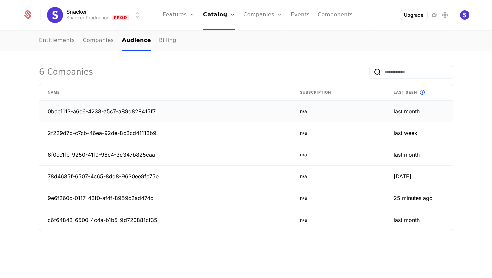
click at [128, 111] on td "0bcb1113-a6e6-4238-a5c7-a89d828415f7" at bounding box center [165, 112] width 252 height 22
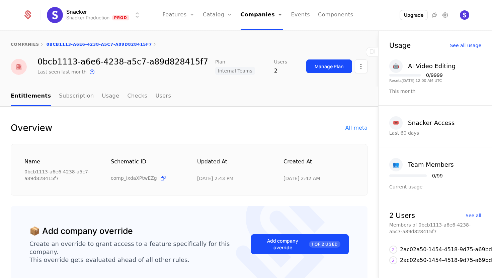
click at [155, 96] on link "Users" at bounding box center [163, 97] width 16 height 20
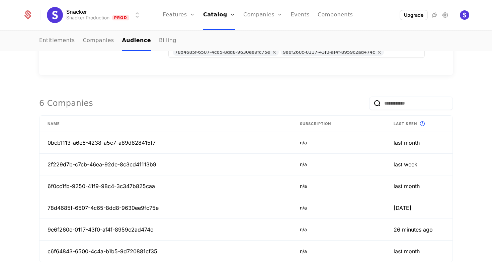
scroll to position [195, 0]
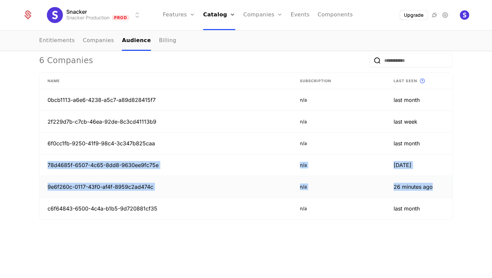
drag, startPoint x: 46, startPoint y: 162, endPoint x: 433, endPoint y: 184, distance: 387.3
click at [433, 184] on tbody "0bcb1113-a6e6-4238-a5c7-a89d828415f7 n/a last month 2f229d7b-c7cb-46ea-92de-8c3…" at bounding box center [245, 154] width 413 height 130
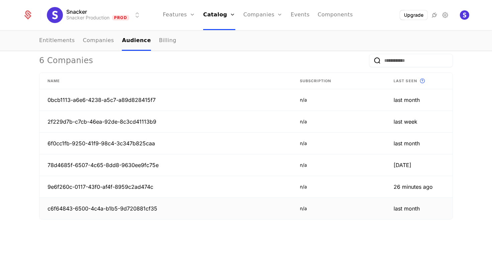
click at [121, 208] on td "c6f64843-6500-4c4a-b1b5-9d720881cf35" at bounding box center [165, 208] width 252 height 21
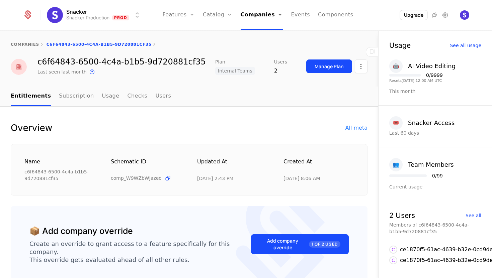
click at [155, 95] on link "Users" at bounding box center [163, 97] width 16 height 20
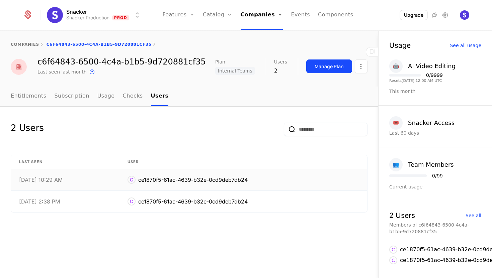
click at [196, 180] on div "ce1870f5-61ac-4639-b32e-0cd9deb7db24" at bounding box center [192, 180] width 109 height 8
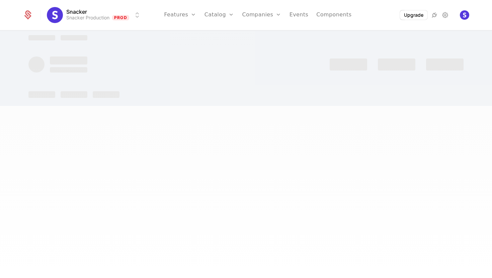
click at [196, 180] on div at bounding box center [246, 139] width 492 height 278
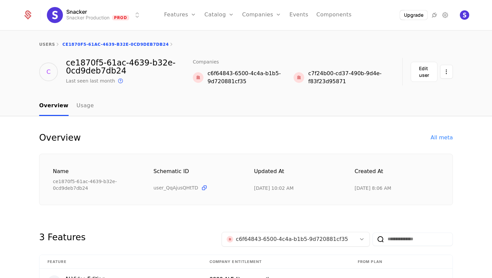
click at [100, 64] on div "ce1870f5-61ac-4639-b32e-0cd9deb7db24" at bounding box center [129, 67] width 127 height 16
click at [116, 71] on div "ce1870f5-61ac-4639-b32e-0cd9deb7db24" at bounding box center [129, 67] width 127 height 16
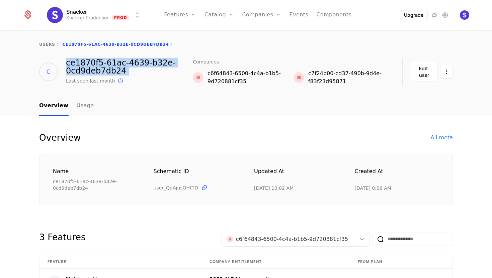
click at [116, 71] on div "ce1870f5-61ac-4639-b32e-0cd9deb7db24" at bounding box center [129, 67] width 127 height 16
copy div "ce1870f5-61ac-4639-b32e-0cd9deb7db24"
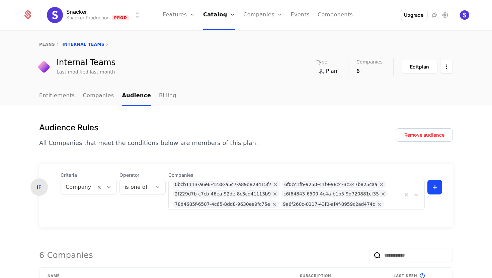
scroll to position [195, 0]
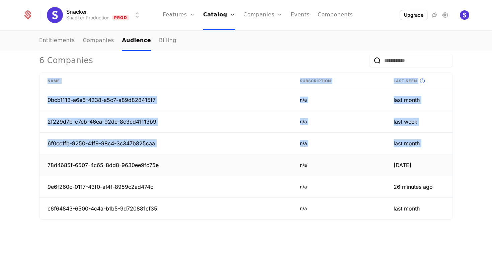
drag, startPoint x: 457, startPoint y: 209, endPoint x: 46, endPoint y: 163, distance: 413.3
click at [46, 163] on div "Audience Rules All Companies that meet the conditions below are members of this…" at bounding box center [245, 86] width 435 height 319
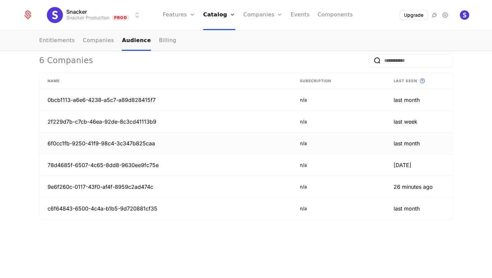
click at [127, 144] on td "6f0cc1fb-9250-41f9-98c4-3c347b825caa" at bounding box center [165, 144] width 252 height 22
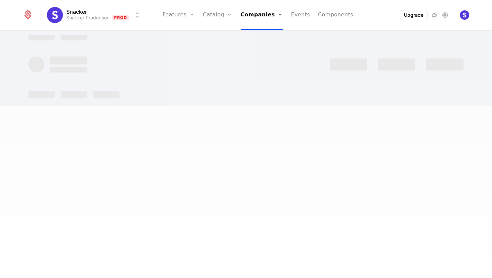
click at [127, 144] on div at bounding box center [246, 139] width 492 height 278
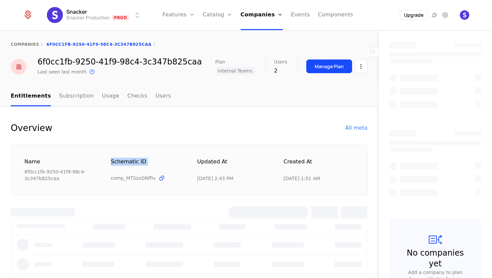
click at [127, 144] on div "Name 6f0cc1fb-9250-41f9-98c4-3c347b825caa Schematic ID comp_MTSzxGNffiv Updated…" at bounding box center [189, 170] width 357 height 52
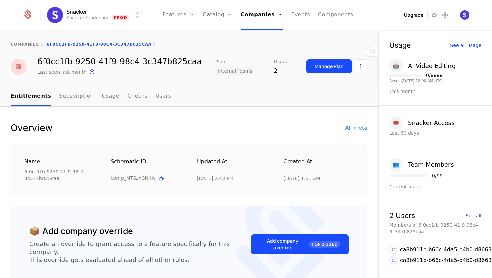
click at [161, 97] on nav "Entitlements Subscription Usage Checks Users" at bounding box center [189, 97] width 357 height 20
click at [155, 97] on link "Users" at bounding box center [163, 97] width 16 height 20
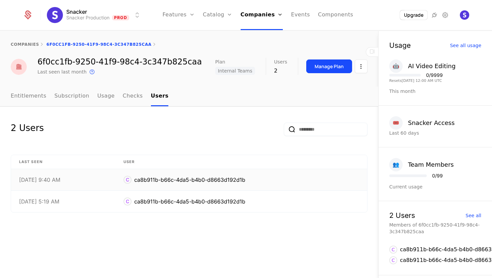
click at [175, 179] on div "ca8b911b-b66c-4da5-b4b0-d8663d192d1b" at bounding box center [189, 180] width 111 height 8
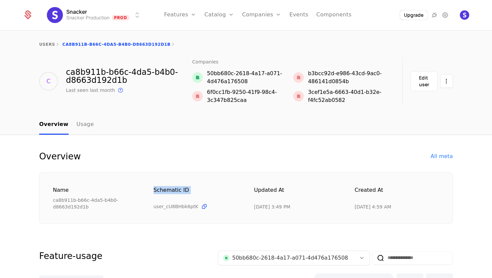
click at [175, 179] on div "Name ca8b911b-b66c-4da5-b4b0-d8663d192d1b Schematic ID user_cU8BHbk6ptK Updated…" at bounding box center [245, 199] width 413 height 52
click at [96, 80] on div "ca8b911b-b66c-4da5-b4b0-d8663d192d1b" at bounding box center [129, 76] width 126 height 16
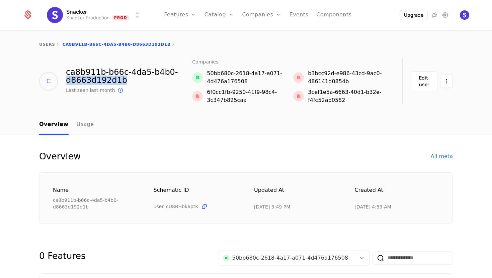
click at [96, 80] on div "ca8b911b-b66c-4da5-b4b0-d8663d192d1b" at bounding box center [129, 76] width 126 height 16
copy div "ca8b911b-b66c-4da5-b4b0-d8663d192d1b"
click at [224, 10] on link "Catalog" at bounding box center [219, 15] width 30 height 30
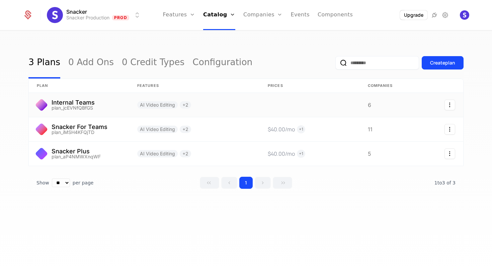
click at [74, 103] on link at bounding box center [79, 105] width 100 height 24
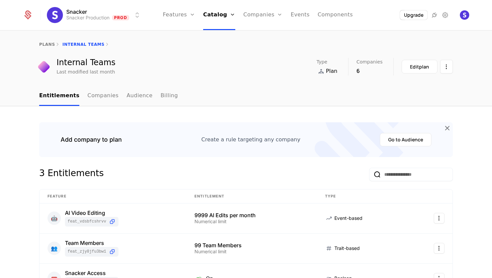
click at [134, 97] on link "Audience" at bounding box center [139, 96] width 26 height 20
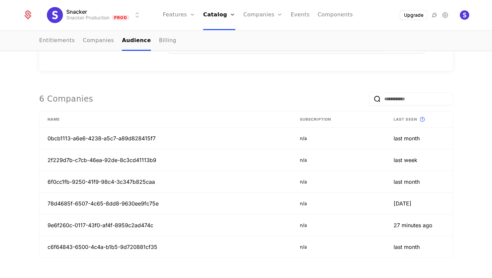
scroll to position [181, 0]
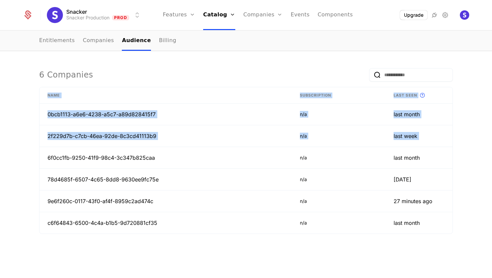
drag, startPoint x: 47, startPoint y: 157, endPoint x: 197, endPoint y: 237, distance: 169.4
click at [197, 237] on div "Name Subscription Last seen This is the date a track or identify event associat…" at bounding box center [245, 166] width 413 height 158
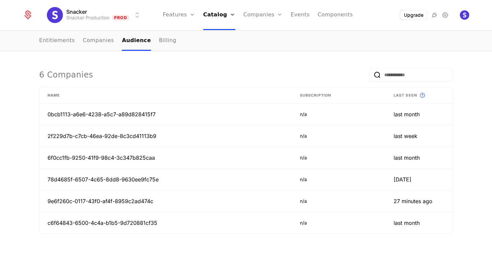
click at [168, 246] on div "Audience Rules All Companies that meet the conditions below are members of this…" at bounding box center [245, 101] width 413 height 319
click at [111, 137] on td "2f229d7b-c7cb-46ea-92de-8c3cd41113b9" at bounding box center [165, 136] width 252 height 22
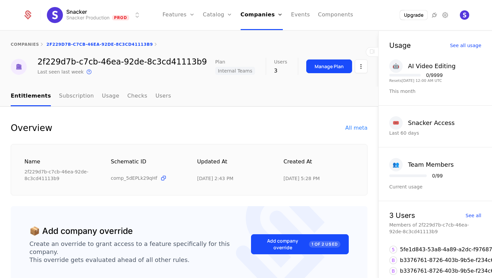
click at [159, 95] on link "Users" at bounding box center [163, 97] width 16 height 20
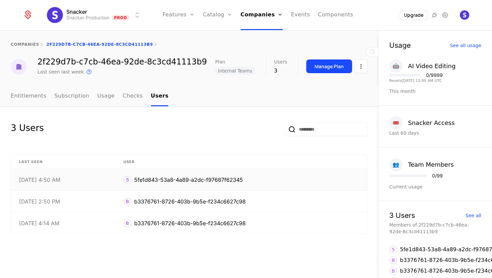
click at [199, 179] on div "5fe1d843-53a8-4a89-a2dc-f97687f62345" at bounding box center [188, 180] width 109 height 8
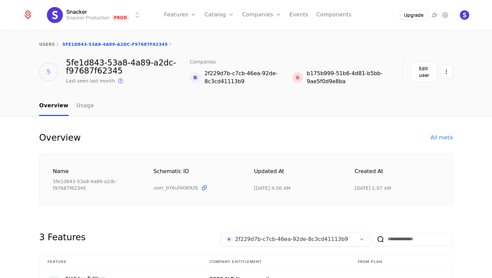
click at [106, 65] on div "5fe1d843-53a8-4a89-a2dc-f97687f62345" at bounding box center [128, 67] width 124 height 16
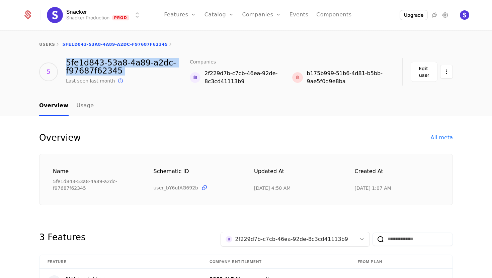
click at [106, 65] on div "5fe1d843-53a8-4a89-a2dc-f97687f62345" at bounding box center [128, 67] width 124 height 16
click at [49, 45] on link "users" at bounding box center [47, 44] width 16 height 5
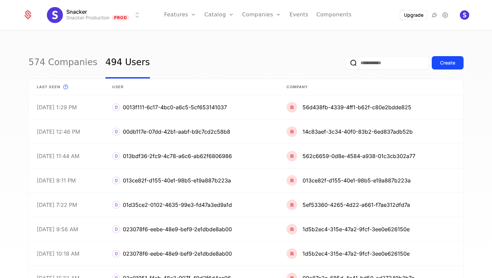
click at [221, 34] on link "Plans" at bounding box center [229, 32] width 34 height 5
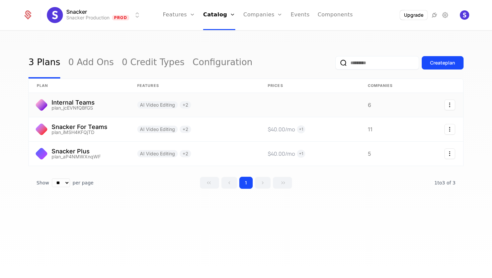
click at [80, 105] on link at bounding box center [79, 105] width 100 height 24
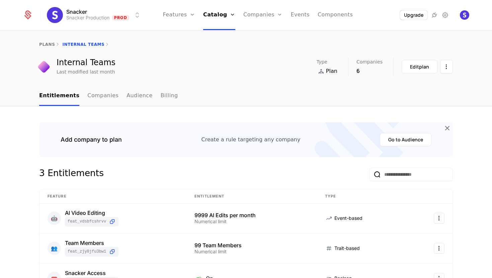
click at [96, 98] on link "Companies" at bounding box center [102, 96] width 31 height 20
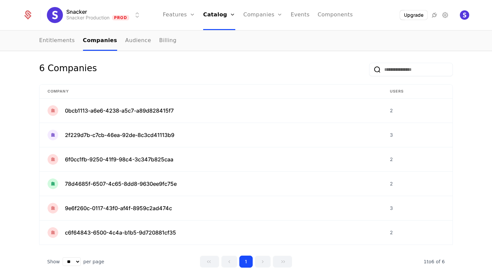
scroll to position [65, 0]
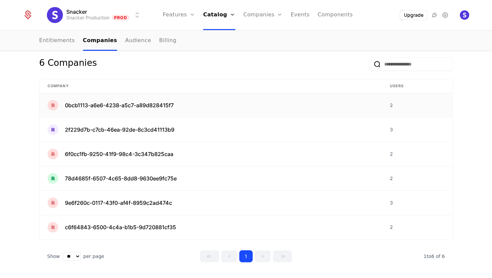
click at [101, 104] on span "0bcb1113-a6e6-4238-a5c7-a89d828415f7" at bounding box center [119, 105] width 109 height 8
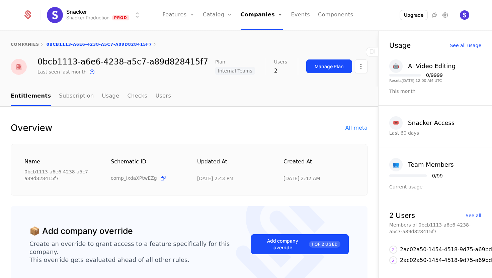
click at [158, 96] on link "Users" at bounding box center [163, 97] width 16 height 20
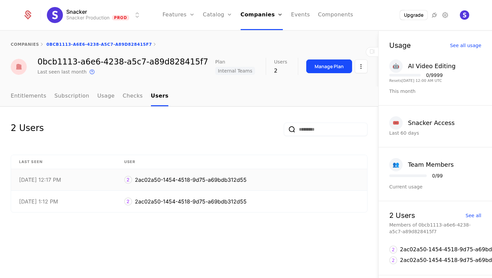
click at [192, 180] on div "2ac02a50-1454-4518-9d75-a69bdb312d55" at bounding box center [191, 180] width 112 height 8
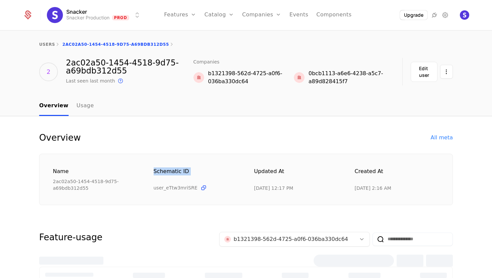
click at [192, 180] on div "Schematic ID" at bounding box center [196, 175] width 85 height 14
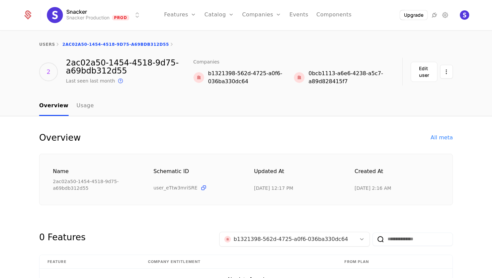
click at [116, 62] on div "2ac02a50-1454-4518-9d75-a69bdb312d55" at bounding box center [129, 67] width 127 height 16
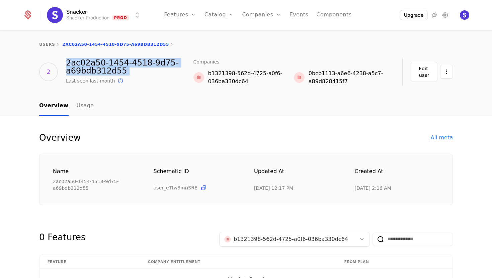
click at [116, 62] on div "2ac02a50-1454-4518-9d75-a69bdb312d55" at bounding box center [129, 67] width 127 height 16
copy div "2ac02a50-1454-4518-9d75-a69bdb312d55"
click at [48, 43] on link "users" at bounding box center [47, 44] width 16 height 5
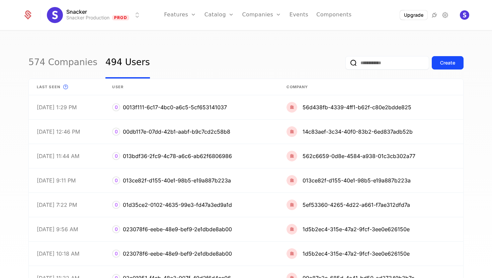
click at [369, 63] on input "email" at bounding box center [387, 62] width 84 height 13
paste input "**********"
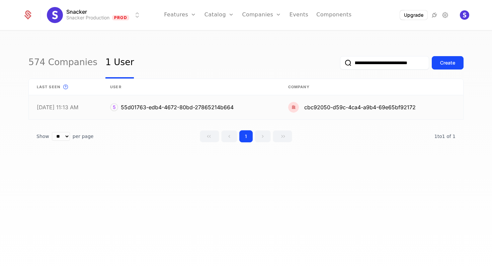
type input "**********"
click at [320, 105] on link at bounding box center [371, 107] width 183 height 24
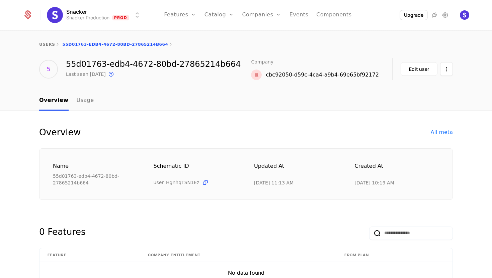
click at [301, 74] on div "cbc92050-d59c-4ca4-a9b4-69e65bf92172" at bounding box center [322, 75] width 113 height 8
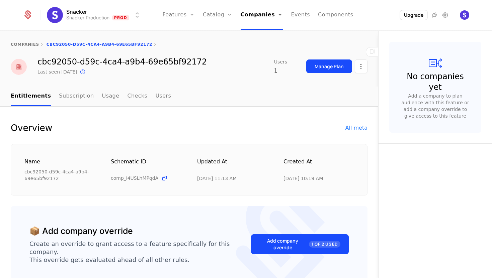
click at [130, 64] on div "cbc92050-d59c-4ca4-a9b4-69e65bf92172" at bounding box center [121, 62] width 169 height 8
copy div "cbc92050-d59c-4ca4-a9b4-69e65bf92172"
click at [211, 58] on div "cbc92050-d59c-4ca4-a9b4-69e65bf92172 Last seen [DATE] This is the date a track …" at bounding box center [189, 67] width 357 height 18
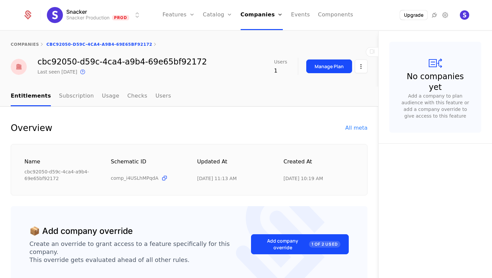
click at [28, 44] on link "companies" at bounding box center [25, 44] width 28 height 5
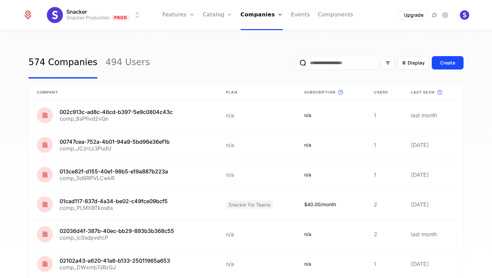
click at [225, 33] on link "Plans" at bounding box center [228, 32] width 34 height 5
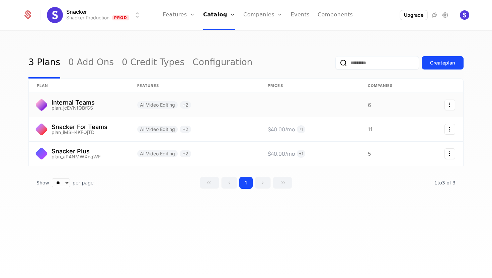
click at [81, 110] on link at bounding box center [79, 105] width 100 height 24
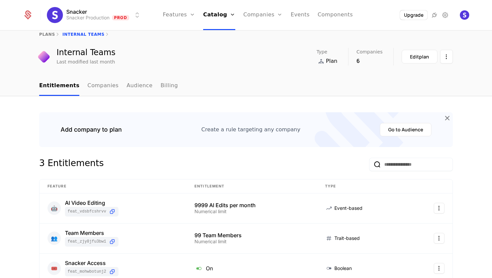
scroll to position [16, 0]
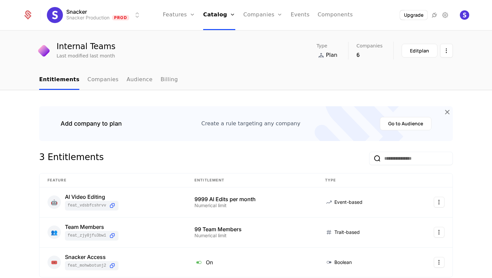
click at [91, 80] on link "Companies" at bounding box center [102, 80] width 31 height 20
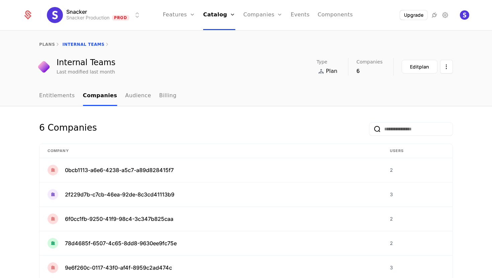
click at [130, 98] on link "Audience" at bounding box center [138, 96] width 26 height 20
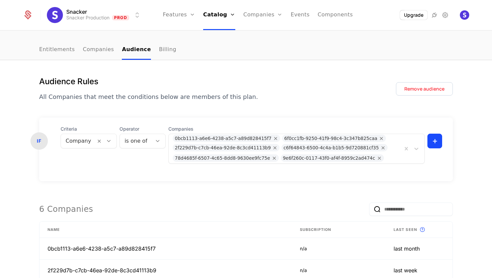
scroll to position [65, 0]
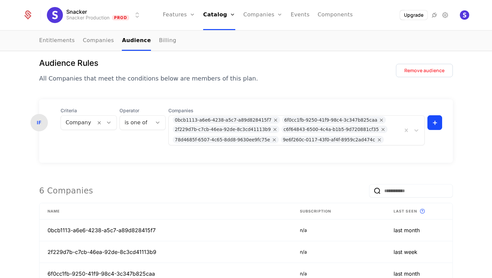
click at [441, 121] on html "Snacker Snacker Production Prod Features Features Flags Catalog Plans Add Ons C…" at bounding box center [246, 139] width 492 height 278
click at [426, 111] on html "Snacker Snacker Production Prod Features Features Flags Catalog Plans Add Ons C…" at bounding box center [246, 139] width 492 height 278
click at [386, 143] on div at bounding box center [392, 139] width 12 height 9
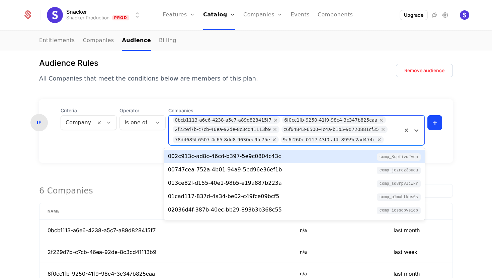
paste input "**********"
type input "**********"
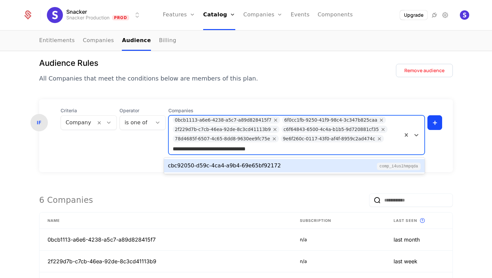
click at [273, 167] on div "cbc92050-d59c-4ca4-a9b4-69e65bf92172" at bounding box center [224, 166] width 113 height 8
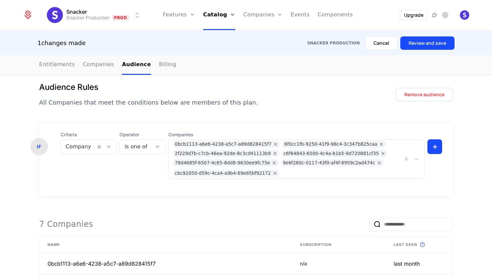
click at [418, 45] on button "Review and save" at bounding box center [427, 42] width 54 height 13
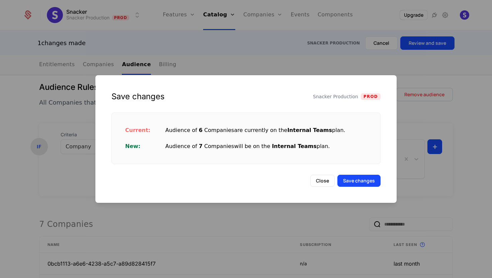
click at [370, 178] on button "Save changes" at bounding box center [358, 181] width 43 height 12
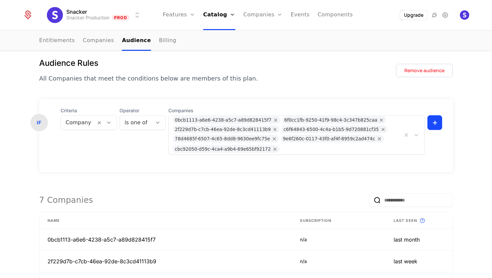
click at [197, 183] on form "IF Criteria Company Operator is one of Companies 0bcb1113-a6e6-4238-a5c7-a89d82…" at bounding box center [245, 245] width 413 height 293
click at [123, 37] on link "Audience" at bounding box center [136, 41] width 29 height 20
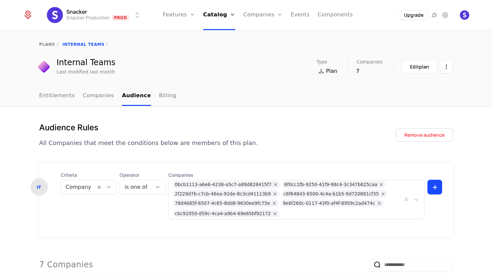
click at [43, 43] on link "plans" at bounding box center [47, 44] width 16 height 5
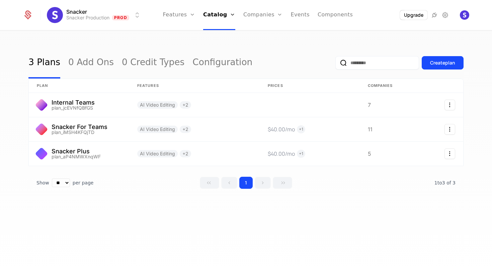
click at [175, 17] on link "Features" at bounding box center [179, 15] width 32 height 30
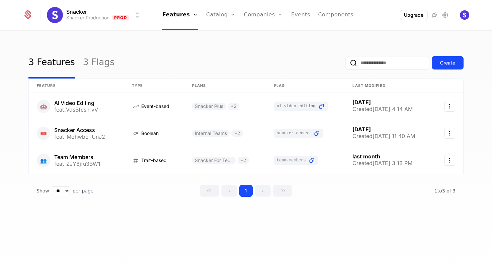
click at [206, 16] on ul "Features Features Flags Catalog Plans Add Ons Credits Configuration Companies C…" at bounding box center [257, 15] width 191 height 30
click at [216, 16] on link "Catalog" at bounding box center [221, 15] width 30 height 30
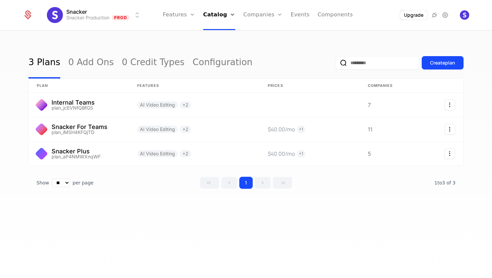
click at [258, 14] on link "Companies" at bounding box center [262, 15] width 39 height 30
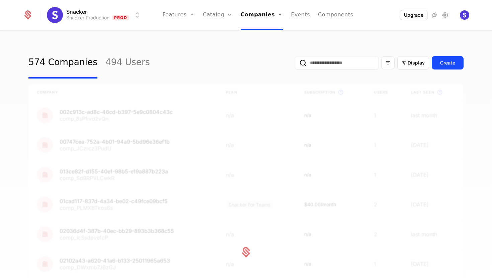
click at [257, 45] on link "Users" at bounding box center [264, 43] width 31 height 5
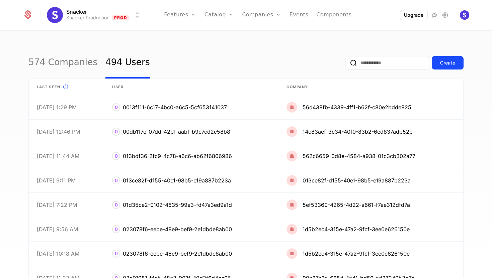
click at [367, 59] on input "email" at bounding box center [387, 62] width 84 height 13
paste input "**********"
type input "**********"
click at [449, 61] on div "Create" at bounding box center [447, 63] width 15 height 7
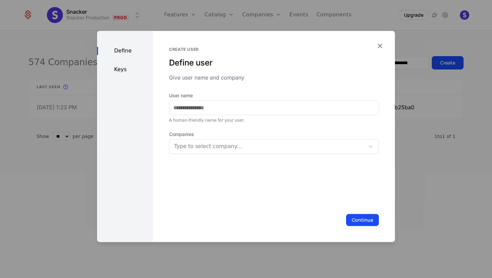
click at [378, 43] on icon "button" at bounding box center [379, 45] width 9 height 9
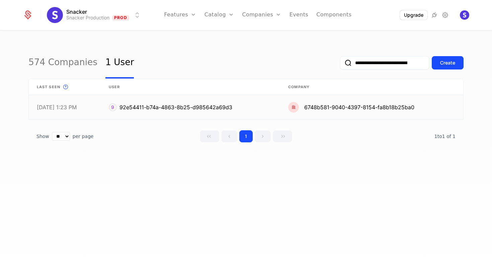
click at [338, 106] on link at bounding box center [371, 107] width 183 height 24
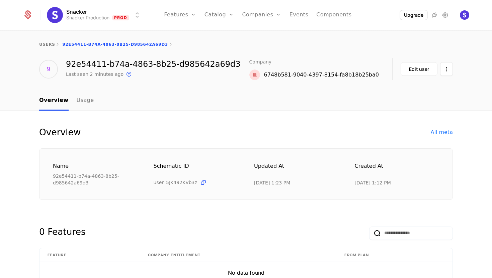
click at [318, 75] on div "6748b581-9040-4397-8154-fa8b18b25ba0" at bounding box center [321, 75] width 115 height 8
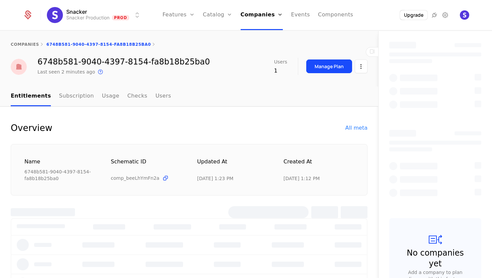
click at [318, 75] on div "Manage Plan" at bounding box center [336, 66] width 61 height 17
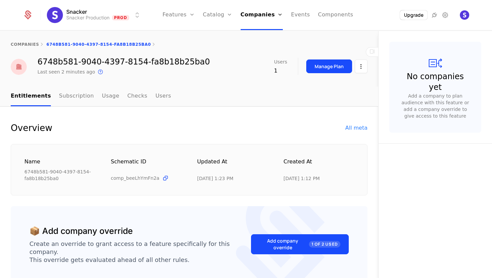
click at [111, 64] on div "6748b581-9040-4397-8154-fa8b18b25ba0" at bounding box center [123, 62] width 172 height 8
copy div "6748b581-9040-4397-8154-fa8b18b25ba0"
click at [219, 35] on link "Plans" at bounding box center [228, 32] width 34 height 5
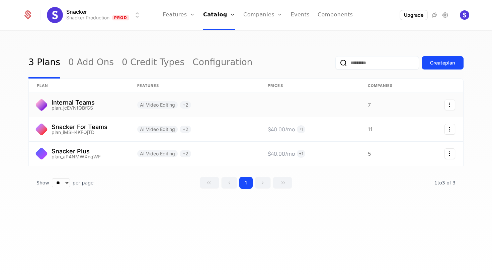
click at [80, 104] on link at bounding box center [79, 105] width 100 height 24
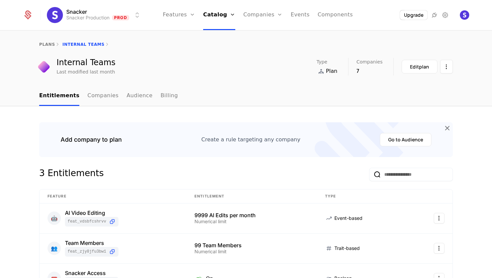
scroll to position [19, 0]
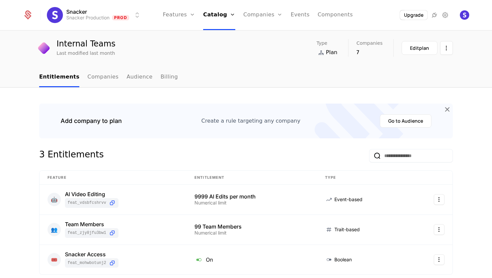
click at [133, 79] on link "Audience" at bounding box center [139, 78] width 26 height 20
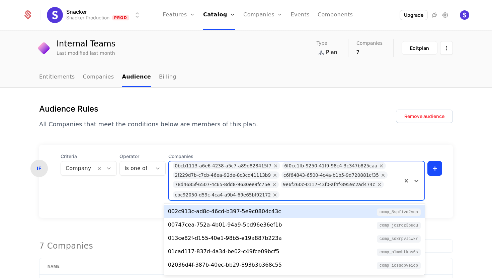
click at [301, 197] on div at bounding box center [339, 194] width 117 height 9
paste input "**********"
type input "**********"
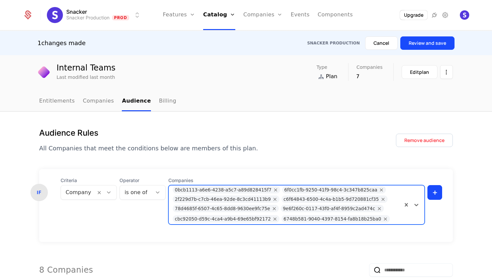
click at [415, 41] on button "Review and save" at bounding box center [427, 42] width 54 height 13
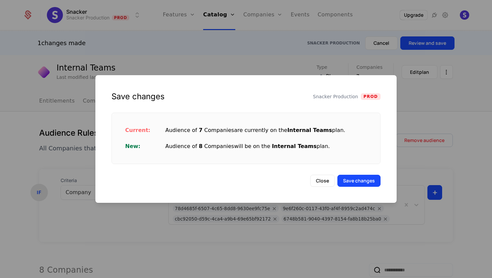
click at [362, 182] on button "Save changes" at bounding box center [358, 181] width 43 height 12
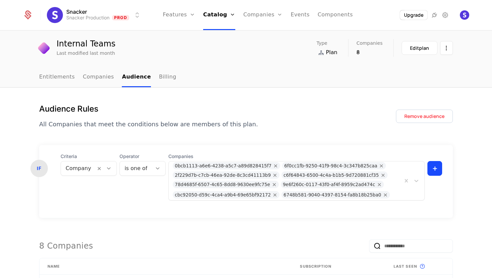
click at [218, 34] on link "Plans" at bounding box center [228, 32] width 34 height 5
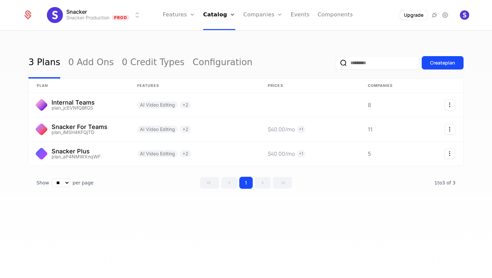
click at [176, 220] on div "3 Plans 0 Add Ons 0 Credit Types Configuration Create plan plan Features Prices…" at bounding box center [246, 156] width 492 height 251
click at [122, 129] on link at bounding box center [79, 129] width 100 height 24
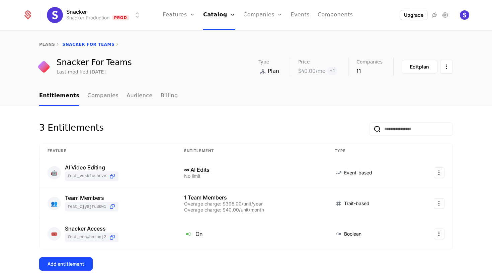
click at [241, 109] on div "3 Entitlements Feature Entitlement Type 🤖 AI Video Editing feat_VdsBfcshrvV ∞ A…" at bounding box center [246, 252] width 492 height 292
click at [51, 48] on div "plans Snacker For Teams" at bounding box center [246, 44] width 492 height 27
click at [46, 46] on link "plans" at bounding box center [47, 44] width 16 height 5
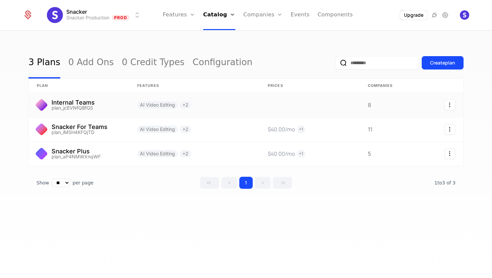
click at [84, 106] on link at bounding box center [79, 105] width 100 height 24
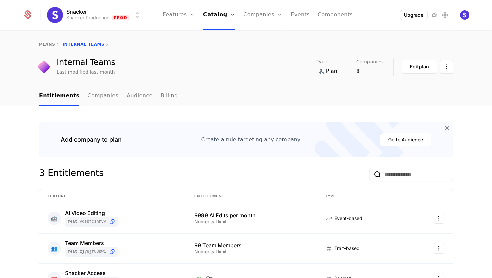
click at [130, 99] on link "Audience" at bounding box center [139, 96] width 26 height 20
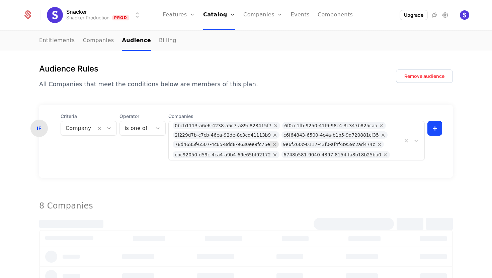
scroll to position [61, 0]
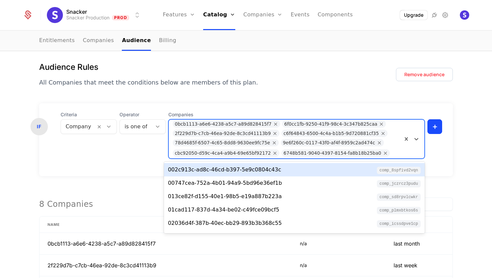
click at [320, 153] on div "6748b581-9040-4397-8154-fa8b18b25ba0" at bounding box center [332, 153] width 98 height 7
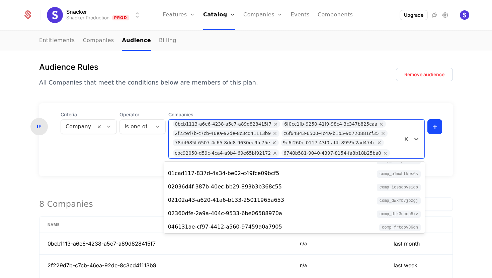
scroll to position [0, 0]
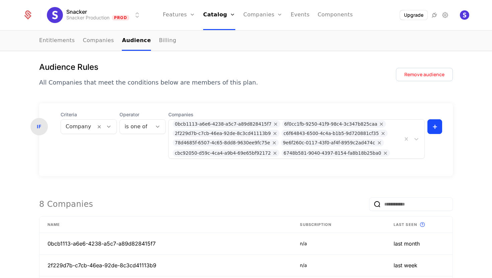
click at [136, 188] on form "IF Criteria Company Operator is one of Companies 0bcb1113-a6e6-4238-a5c7-a89d82…" at bounding box center [245, 260] width 413 height 314
drag, startPoint x: 370, startPoint y: 155, endPoint x: 354, endPoint y: 155, distance: 16.7
click at [354, 155] on div "6748b581-9040-4397-8154-fa8b18b25ba0" at bounding box center [335, 153] width 108 height 7
drag, startPoint x: 373, startPoint y: 169, endPoint x: 275, endPoint y: 155, distance: 99.4
click at [275, 155] on div "IF Criteria Company Operator is one of Companies 0bcb1113-a6e6-4238-a5c7-a89d82…" at bounding box center [245, 139] width 413 height 73
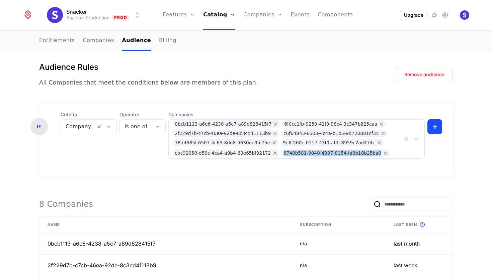
copy div "6748b581-9040-4397-8154-fa8b18b25ba0"
click at [308, 164] on div "IF Criteria Company Operator is one of Companies 0bcb1113-a6e6-4238-a5c7-a89d82…" at bounding box center [245, 139] width 413 height 73
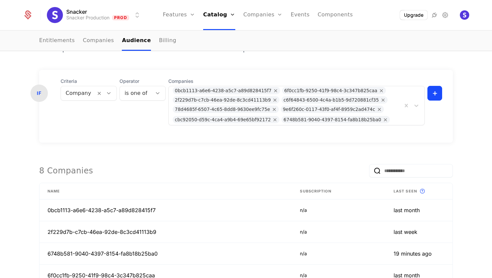
scroll to position [20, 0]
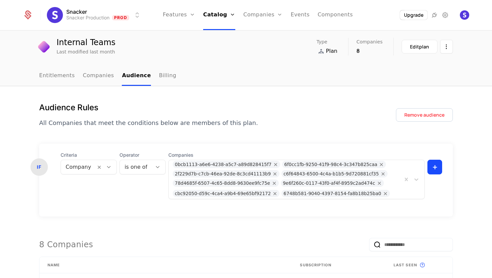
click at [51, 78] on link "Entitlements" at bounding box center [57, 76] width 36 height 20
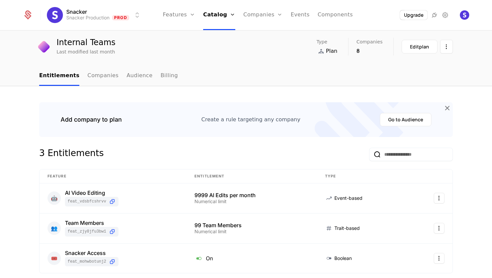
click at [448, 108] on icon at bounding box center [446, 108] width 9 height 9
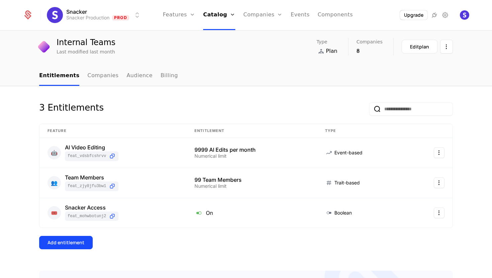
click at [99, 77] on link "Companies" at bounding box center [102, 76] width 31 height 20
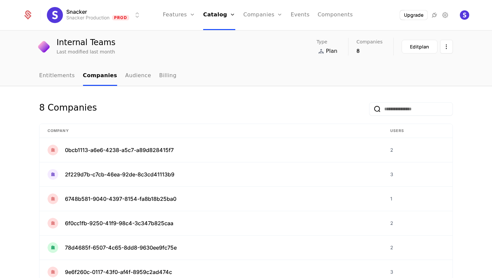
click at [127, 78] on link "Audience" at bounding box center [138, 76] width 26 height 20
